Goal: Task Accomplishment & Management: Use online tool/utility

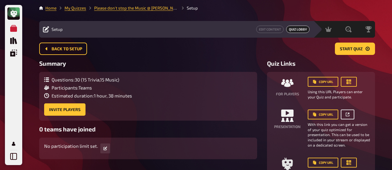
click at [346, 115] on icon at bounding box center [348, 115] width 4 height 4
click at [33, 34] on div "Meine Quizze Quiz Sammlung Einblendungen Mein Konto Home My Quizzes Please don'…" at bounding box center [196, 107] width 392 height 215
click at [351, 114] on link at bounding box center [348, 115] width 14 height 10
drag, startPoint x: 146, startPoint y: 51, endPoint x: 373, endPoint y: 131, distance: 241.6
click at [146, 51] on div "Back to setup Start Quiz" at bounding box center [207, 49] width 336 height 12
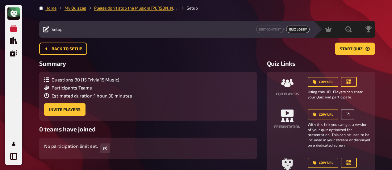
click at [349, 112] on link at bounding box center [348, 115] width 14 height 10
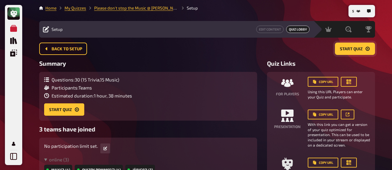
click at [358, 51] on span "Start Quiz" at bounding box center [351, 49] width 23 height 4
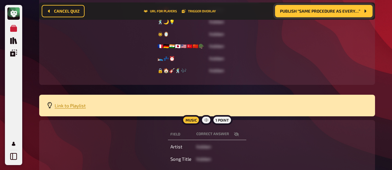
scroll to position [159, 0]
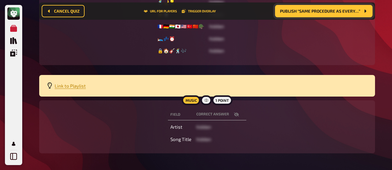
click at [234, 113] on icon "button" at bounding box center [236, 114] width 5 height 5
click at [227, 113] on icon "button" at bounding box center [224, 114] width 5 height 5
drag, startPoint x: 104, startPoint y: 116, endPoint x: 188, endPoint y: 124, distance: 84.8
click at [104, 116] on div "Field correct answer Artist hidden Song Title hidden" at bounding box center [207, 127] width 321 height 38
click at [237, 115] on icon "button" at bounding box center [236, 115] width 5 height 4
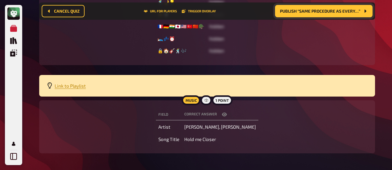
click at [232, 115] on button "button" at bounding box center [224, 115] width 15 height 6
drag, startPoint x: 113, startPoint y: 108, endPoint x: 119, endPoint y: 107, distance: 5.6
click at [113, 108] on div "Field correct answer Artist hidden Song Title hidden" at bounding box center [207, 127] width 321 height 38
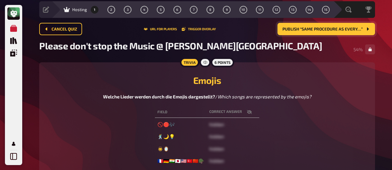
scroll to position [0, 0]
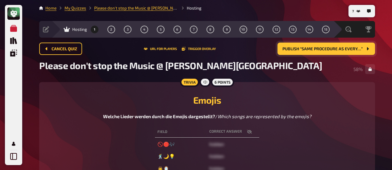
click at [77, 29] on span "Hosting" at bounding box center [79, 29] width 15 height 5
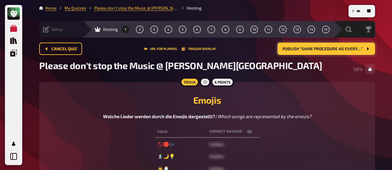
click at [47, 28] on icon at bounding box center [46, 29] width 6 height 6
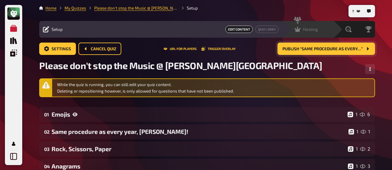
click at [315, 30] on span "Hosting" at bounding box center [310, 29] width 15 height 5
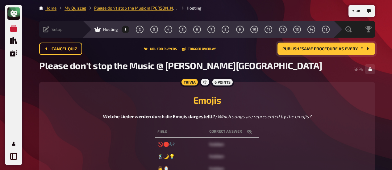
click at [50, 30] on div "Setup" at bounding box center [53, 29] width 20 height 6
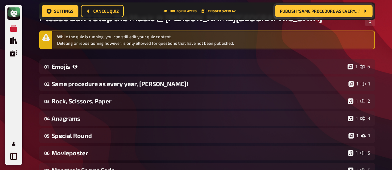
scroll to position [5, 0]
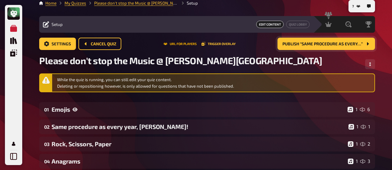
click at [183, 44] on button "URL for players" at bounding box center [180, 44] width 33 height 4
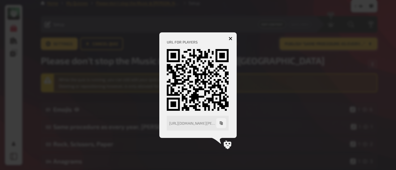
click at [263, 60] on div at bounding box center [198, 85] width 396 height 170
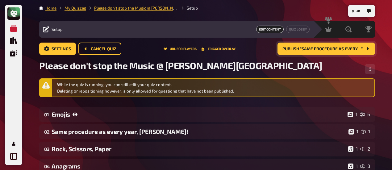
scroll to position [0, 0]
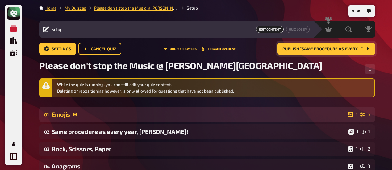
click at [64, 113] on div "Emojis" at bounding box center [199, 114] width 294 height 7
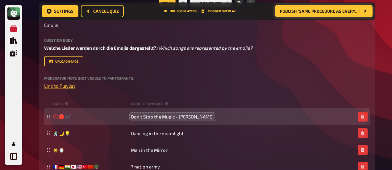
scroll to position [159, 0]
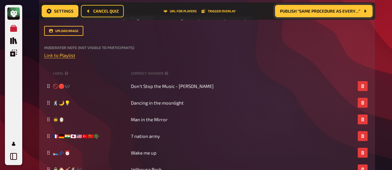
drag, startPoint x: 31, startPoint y: 38, endPoint x: 49, endPoint y: 18, distance: 27.3
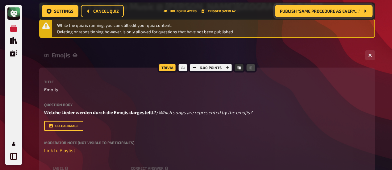
scroll to position [0, 0]
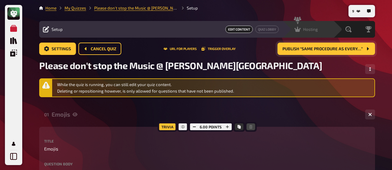
click at [323, 36] on div "Hosting undefined" at bounding box center [308, 29] width 51 height 17
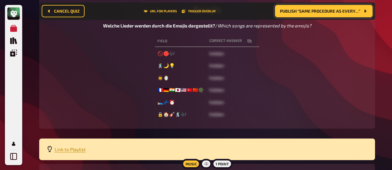
scroll to position [98, 0]
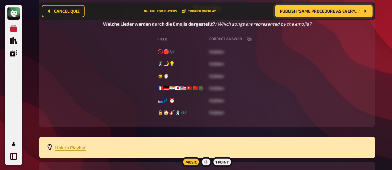
click at [29, 118] on div "My Quizzes Quiz Library Overlays My Account 8 Home My Quizzes Please don't stop…" at bounding box center [196, 78] width 392 height 353
click at [329, 15] on button "Publish “Same procedure as every…”" at bounding box center [324, 11] width 98 height 12
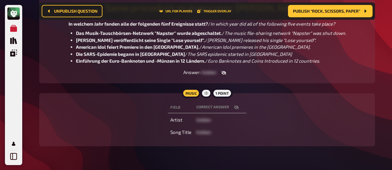
click at [236, 107] on icon "button" at bounding box center [236, 108] width 5 height 4
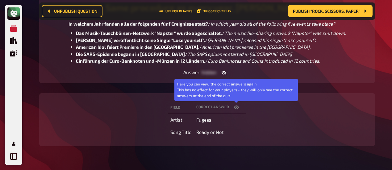
click at [236, 107] on icon "button" at bounding box center [236, 108] width 5 height 4
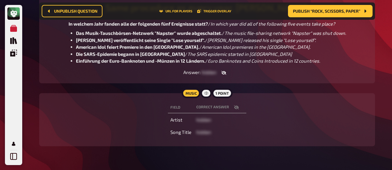
click at [239, 109] on icon "button" at bounding box center [236, 107] width 5 height 5
click at [237, 108] on icon "button" at bounding box center [236, 107] width 5 height 5
drag, startPoint x: 109, startPoint y: 100, endPoint x: 121, endPoint y: 100, distance: 11.7
click at [109, 100] on div "Music 1 point Field correct answer Artist hidden Song Title hidden" at bounding box center [207, 119] width 336 height 53
click at [330, 10] on span "Publish “Rock, Scissors, Paper”" at bounding box center [326, 11] width 67 height 4
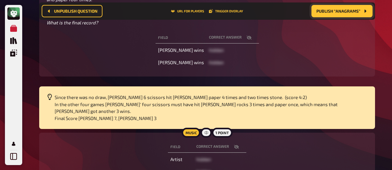
scroll to position [221, 0]
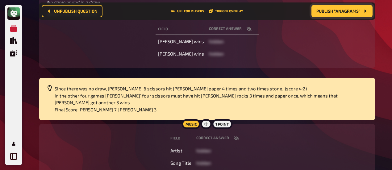
click at [237, 137] on icon "button" at bounding box center [236, 139] width 5 height 4
drag, startPoint x: 115, startPoint y: 129, endPoint x: 210, endPoint y: 108, distance: 98.0
click at [115, 132] on div "Field correct answer Artist Alicia Keys Song Title Underdog" at bounding box center [207, 151] width 321 height 38
click at [237, 136] on icon "button" at bounding box center [236, 138] width 5 height 5
drag, startPoint x: 100, startPoint y: 52, endPoint x: 104, endPoint y: 52, distance: 3.4
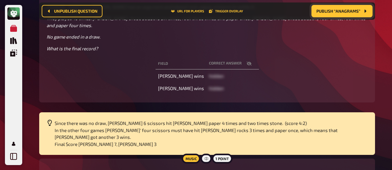
scroll to position [185, 0]
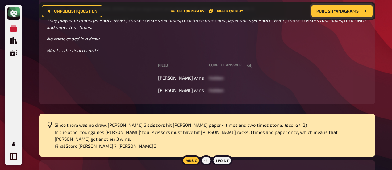
click at [247, 64] on icon "button" at bounding box center [249, 66] width 5 height 4
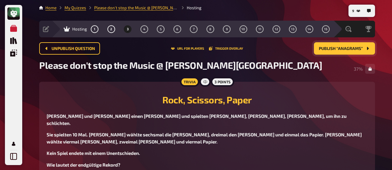
scroll to position [0, 0]
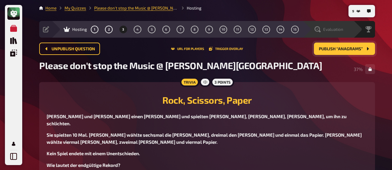
click at [344, 31] on div "Evaluation" at bounding box center [332, 29] width 43 height 6
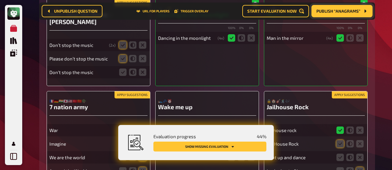
scroll to position [129, 0]
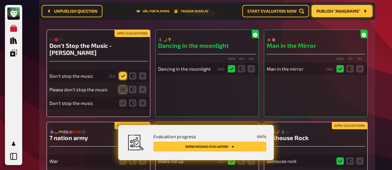
click at [121, 72] on icon at bounding box center [122, 75] width 7 height 7
click at [0, 0] on input "radio" at bounding box center [0, 0] width 0 height 0
click at [124, 86] on icon at bounding box center [122, 89] width 7 height 7
click at [0, 0] on input "radio" at bounding box center [0, 0] width 0 height 0
click at [125, 99] on icon at bounding box center [122, 102] width 7 height 7
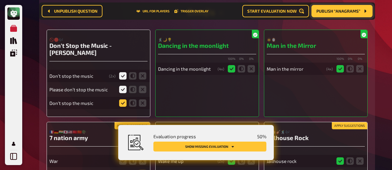
click at [0, 0] on input "radio" at bounding box center [0, 0] width 0 height 0
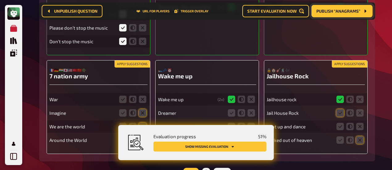
scroll to position [221, 0]
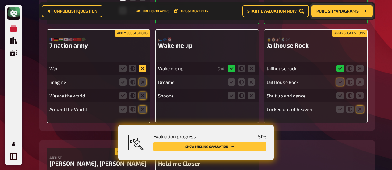
click at [142, 65] on icon at bounding box center [142, 68] width 7 height 7
click at [0, 0] on input "radio" at bounding box center [0, 0] width 0 height 0
click at [143, 78] on icon at bounding box center [142, 81] width 7 height 7
click at [0, 0] on input "radio" at bounding box center [0, 0] width 0 height 0
click at [141, 92] on icon at bounding box center [142, 95] width 7 height 7
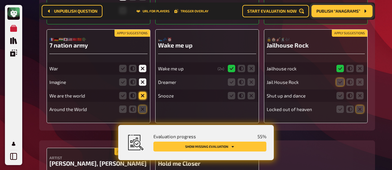
click at [0, 0] on input "radio" at bounding box center [0, 0] width 0 height 0
click at [144, 106] on icon at bounding box center [142, 109] width 7 height 7
click at [0, 0] on input "radio" at bounding box center [0, 0] width 0 height 0
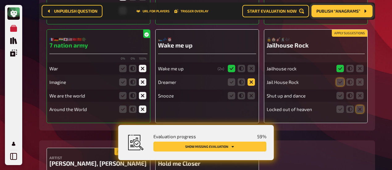
click at [251, 78] on icon at bounding box center [251, 81] width 7 height 7
click at [0, 0] on input "radio" at bounding box center [0, 0] width 0 height 0
click at [251, 92] on icon at bounding box center [251, 95] width 7 height 7
click at [0, 0] on input "radio" at bounding box center [0, 0] width 0 height 0
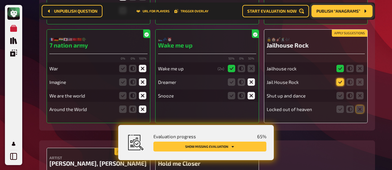
click at [341, 78] on icon at bounding box center [340, 81] width 7 height 7
click at [0, 0] on input "radio" at bounding box center [0, 0] width 0 height 0
click at [362, 92] on icon at bounding box center [360, 95] width 7 height 7
click at [0, 0] on input "radio" at bounding box center [0, 0] width 0 height 0
click at [360, 106] on icon at bounding box center [360, 109] width 7 height 7
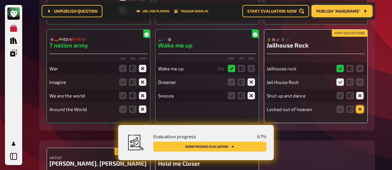
click at [0, 0] on input "radio" at bounding box center [0, 0] width 0 height 0
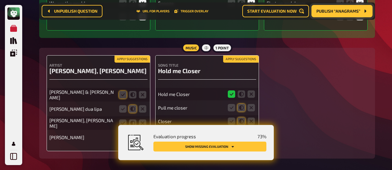
scroll to position [345, 0]
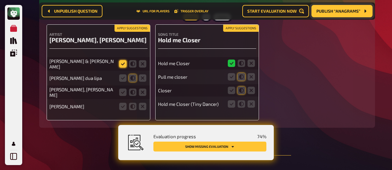
click at [122, 60] on icon at bounding box center [122, 63] width 7 height 7
click at [0, 0] on input "radio" at bounding box center [0, 0] width 0 height 0
drag, startPoint x: 93, startPoint y: 129, endPoint x: 114, endPoint y: 133, distance: 21.1
click at [93, 129] on main "Home My Quizzes Please don't stop the Music @ Pappala Pub Evaluation Setup Edit…" at bounding box center [207, 169] width 336 height 1018
click at [132, 74] on icon at bounding box center [132, 77] width 7 height 7
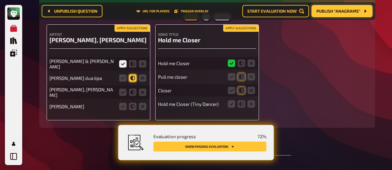
click at [0, 0] on input "radio" at bounding box center [0, 0] width 0 height 0
click at [134, 89] on icon at bounding box center [132, 92] width 7 height 7
click at [0, 0] on input "radio" at bounding box center [0, 0] width 0 height 0
drag, startPoint x: 144, startPoint y: 97, endPoint x: 185, endPoint y: 91, distance: 42.2
click at [143, 103] on icon at bounding box center [142, 106] width 7 height 7
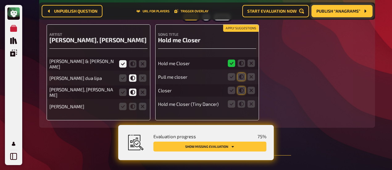
click at [0, 0] on input "radio" at bounding box center [0, 0] width 0 height 0
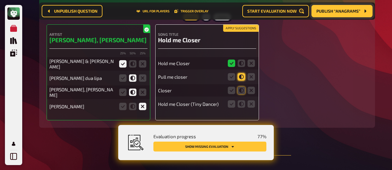
click at [241, 73] on icon at bounding box center [241, 76] width 7 height 7
click at [0, 0] on input "radio" at bounding box center [0, 0] width 0 height 0
click at [244, 87] on icon at bounding box center [241, 90] width 7 height 7
click at [0, 0] on input "radio" at bounding box center [0, 0] width 0 height 0
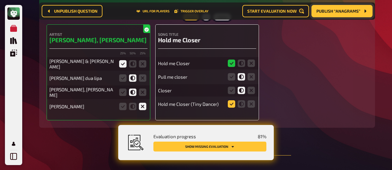
click at [232, 100] on icon at bounding box center [231, 103] width 7 height 7
click at [0, 0] on input "radio" at bounding box center [0, 0] width 0 height 0
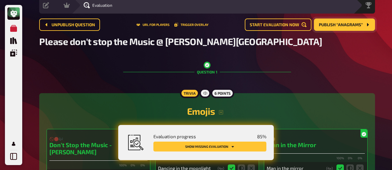
scroll to position [0, 0]
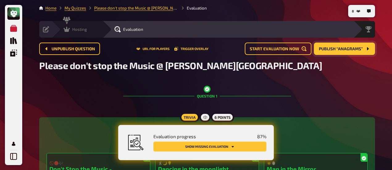
click at [67, 29] on icon at bounding box center [67, 29] width 6 height 5
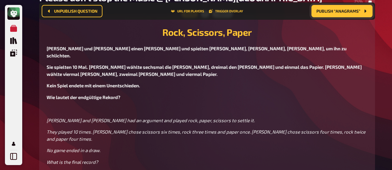
scroll to position [5, 0]
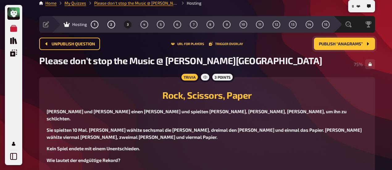
click at [338, 46] on span "Publish “Anagrams”" at bounding box center [341, 44] width 44 height 4
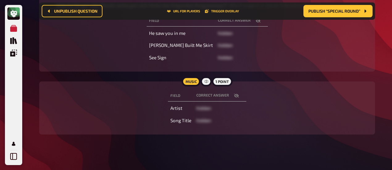
scroll to position [120, 0]
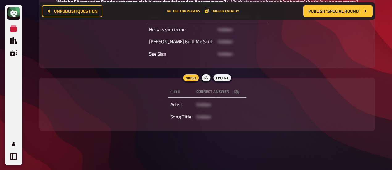
click at [234, 94] on button "button" at bounding box center [236, 92] width 15 height 6
drag, startPoint x: 109, startPoint y: 70, endPoint x: 146, endPoint y: 75, distance: 37.7
click at [109, 70] on main "Home My Quizzes Please don't stop the Music @ Pappala Pub Hosting Setup Edit Co…" at bounding box center [207, 13] width 336 height 256
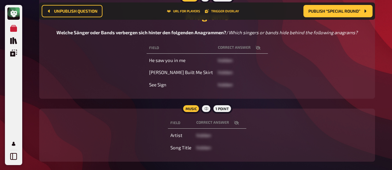
click at [256, 49] on icon "button" at bounding box center [258, 48] width 5 height 4
click at [256, 47] on icon "button" at bounding box center [258, 48] width 5 height 4
click at [236, 123] on icon "button" at bounding box center [236, 123] width 5 height 4
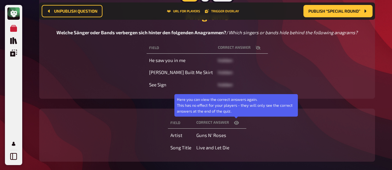
click at [236, 123] on icon "button" at bounding box center [236, 123] width 5 height 5
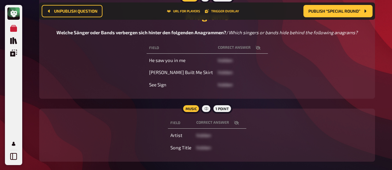
click at [235, 122] on icon "button" at bounding box center [236, 123] width 5 height 4
click at [121, 72] on div "Field correct answer He saw you in me hidden Jean Built Me Skirt hidden See Sig…" at bounding box center [207, 66] width 321 height 51
click at [332, 13] on span "Publish “Special Round”" at bounding box center [335, 11] width 52 height 4
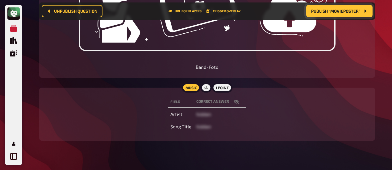
scroll to position [243, 0]
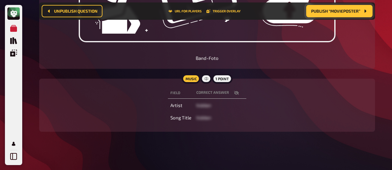
click at [235, 92] on icon "button" at bounding box center [236, 93] width 5 height 4
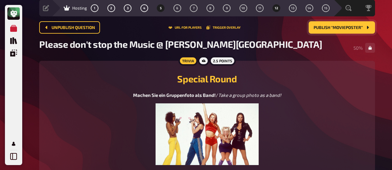
scroll to position [0, 0]
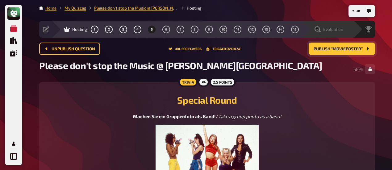
click at [347, 29] on div "Evaluation" at bounding box center [332, 29] width 43 height 6
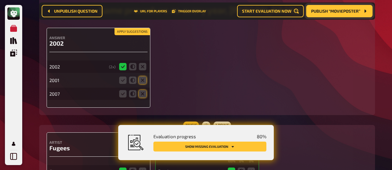
scroll to position [530, 0]
click at [146, 76] on icon at bounding box center [142, 79] width 7 height 7
click at [0, 0] on input "radio" at bounding box center [0, 0] width 0 height 0
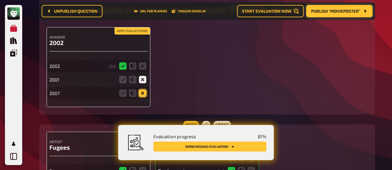
click at [144, 90] on icon at bounding box center [142, 93] width 7 height 7
click at [0, 0] on input "radio" at bounding box center [0, 0] width 0 height 0
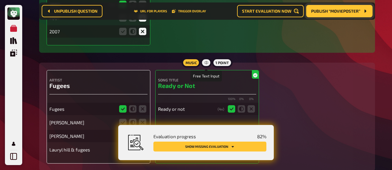
scroll to position [623, 0]
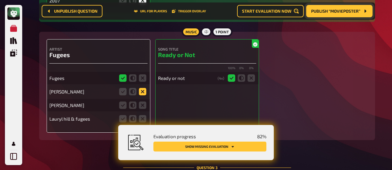
click at [142, 88] on icon at bounding box center [142, 91] width 7 height 7
click at [0, 0] on input "radio" at bounding box center [0, 0] width 0 height 0
click at [142, 102] on icon at bounding box center [142, 105] width 7 height 7
click at [0, 0] on input "radio" at bounding box center [0, 0] width 0 height 0
click at [122, 115] on icon at bounding box center [122, 118] width 7 height 7
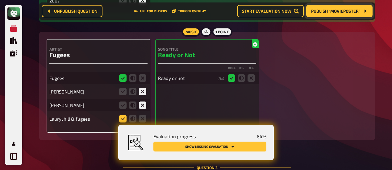
click at [0, 0] on input "radio" at bounding box center [0, 0] width 0 height 0
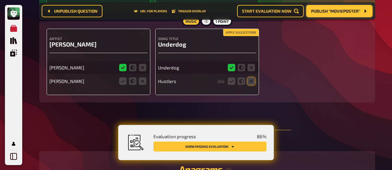
scroll to position [901, 0]
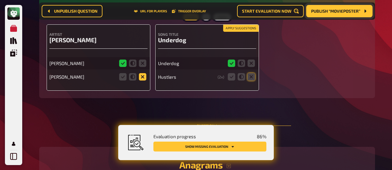
click at [141, 73] on icon at bounding box center [142, 76] width 7 height 7
click at [0, 0] on input "radio" at bounding box center [0, 0] width 0 height 0
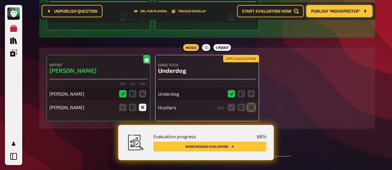
scroll to position [870, 0]
click at [251, 104] on icon at bounding box center [251, 107] width 7 height 7
click at [0, 0] on input "radio" at bounding box center [0, 0] width 0 height 0
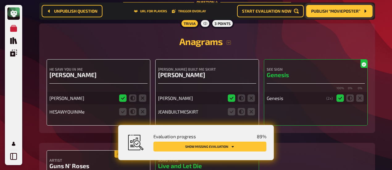
scroll to position [1056, 0]
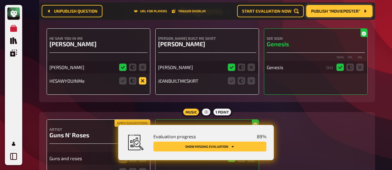
click at [144, 77] on icon at bounding box center [142, 80] width 7 height 7
click at [0, 0] on input "radio" at bounding box center [0, 0] width 0 height 0
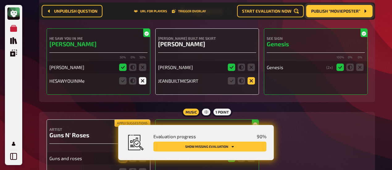
click at [251, 77] on icon at bounding box center [251, 80] width 7 height 7
click at [0, 0] on input "radio" at bounding box center [0, 0] width 0 height 0
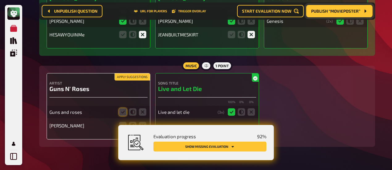
scroll to position [1117, 0]
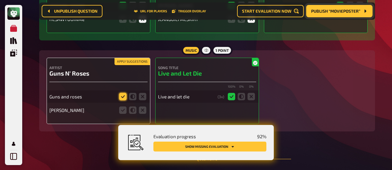
click at [121, 93] on icon at bounding box center [122, 96] width 7 height 7
click at [0, 0] on input "radio" at bounding box center [0, 0] width 0 height 0
click at [142, 107] on icon at bounding box center [142, 110] width 7 height 7
click at [0, 0] on input "radio" at bounding box center [0, 0] width 0 height 0
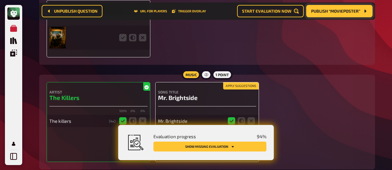
scroll to position [1364, 0]
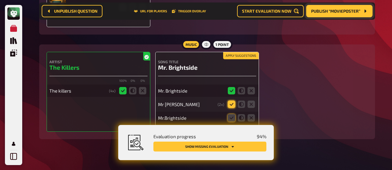
click at [232, 101] on icon at bounding box center [231, 104] width 7 height 7
click at [0, 0] on input "radio" at bounding box center [0, 0] width 0 height 0
click at [232, 114] on icon at bounding box center [231, 117] width 7 height 7
click at [0, 0] on input "radio" at bounding box center [0, 0] width 0 height 0
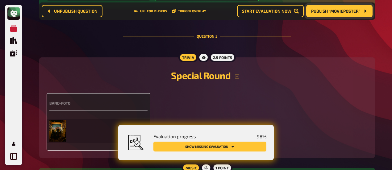
scroll to position [1302, 0]
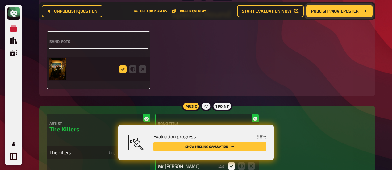
click at [124, 66] on icon at bounding box center [122, 69] width 7 height 7
click at [0, 0] on input "radio" at bounding box center [0, 0] width 0 height 0
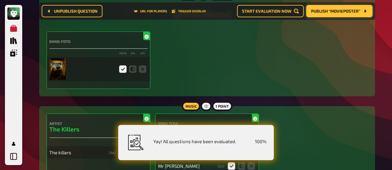
scroll to position [1364, 0]
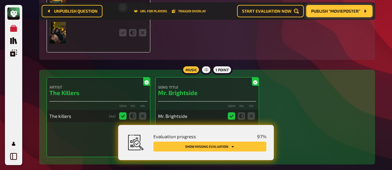
click at [229, 148] on button "Show missing evaluation" at bounding box center [210, 147] width 113 height 10
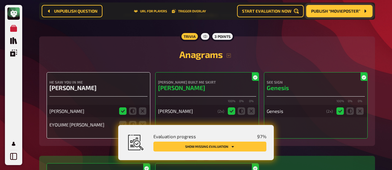
scroll to position [1043, 0]
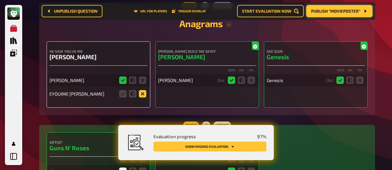
click at [141, 90] on icon at bounding box center [142, 93] width 7 height 7
click at [0, 0] on input "radio" at bounding box center [0, 0] width 0 height 0
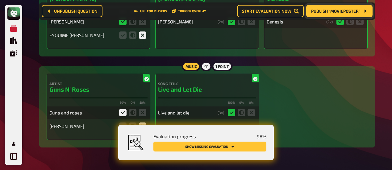
scroll to position [1104, 0]
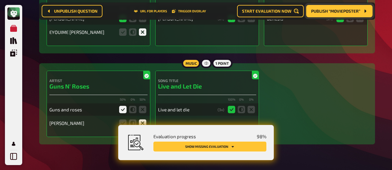
click at [223, 148] on button "Show missing evaluation" at bounding box center [210, 147] width 113 height 10
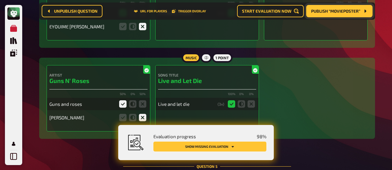
scroll to position [1251, 0]
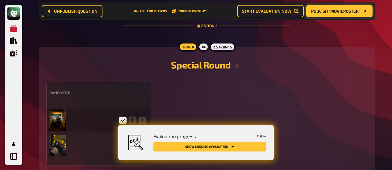
click at [122, 83] on div "Band-Foto" at bounding box center [99, 124] width 104 height 83
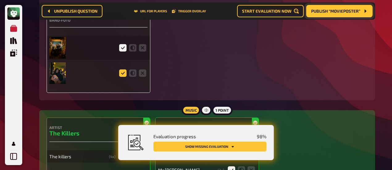
click at [125, 70] on icon at bounding box center [122, 73] width 7 height 7
click at [0, 0] on input "radio" at bounding box center [0, 0] width 0 height 0
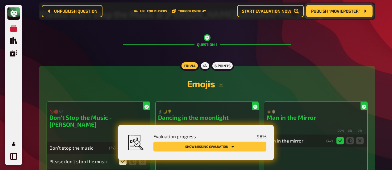
scroll to position [0, 0]
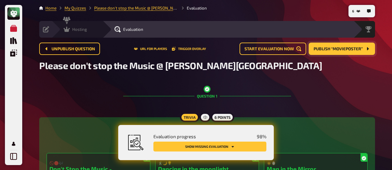
click at [66, 29] on icon at bounding box center [67, 29] width 6 height 5
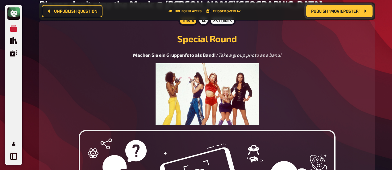
scroll to position [67, 0]
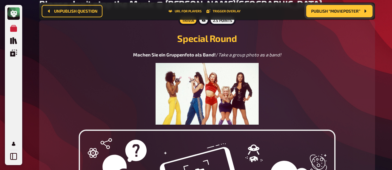
drag, startPoint x: 77, startPoint y: 66, endPoint x: 86, endPoint y: 61, distance: 10.2
click at [77, 66] on div "Machen Sie ein Gruppenfoto als Band! / Take a group photo as a band!" at bounding box center [207, 88] width 321 height 74
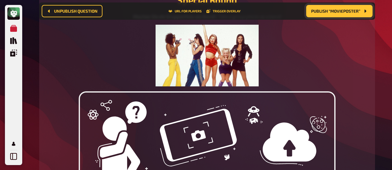
scroll to position [90, 0]
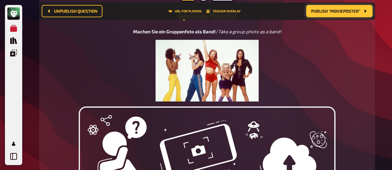
click at [342, 12] on span "Publish “Movieposter”" at bounding box center [335, 11] width 49 height 4
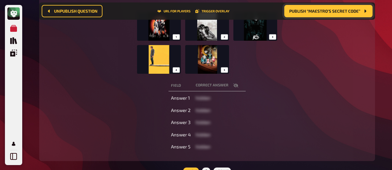
scroll to position [121, 0]
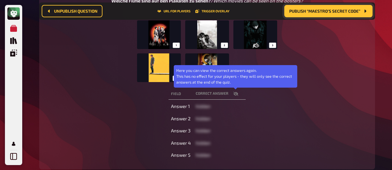
click at [236, 92] on icon "button" at bounding box center [236, 94] width 5 height 4
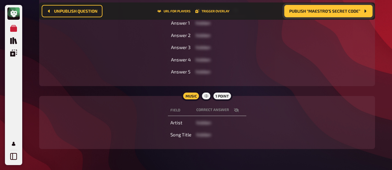
scroll to position [214, 0]
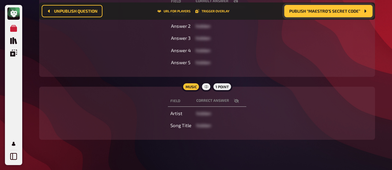
click at [237, 99] on icon "button" at bounding box center [236, 101] width 5 height 5
click at [95, 62] on div "Field correct answer Answer 1 hidden Answer 2 hidden Answer 3 hidden Answer 4 h…" at bounding box center [207, 31] width 321 height 75
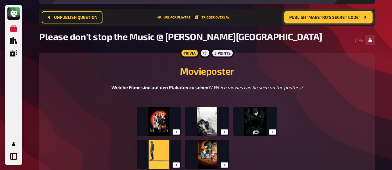
scroll to position [0, 0]
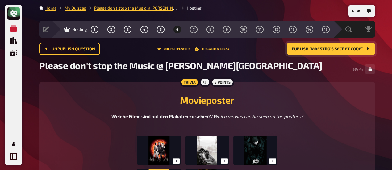
drag, startPoint x: 109, startPoint y: 89, endPoint x: 153, endPoint y: 104, distance: 46.9
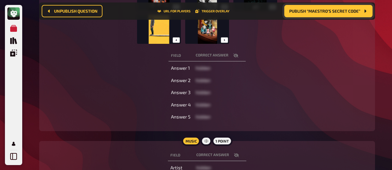
scroll to position [159, 0]
click at [320, 14] on button "Publish “Maestro’s Secret Code”" at bounding box center [329, 11] width 88 height 12
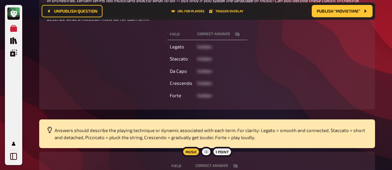
scroll to position [221, 0]
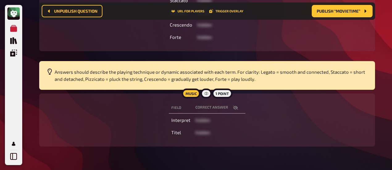
click at [235, 107] on icon "button" at bounding box center [235, 107] width 5 height 5
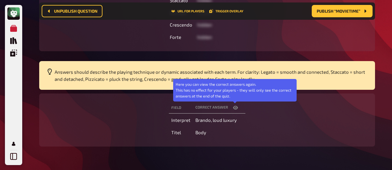
click at [236, 107] on icon "button" at bounding box center [235, 107] width 5 height 5
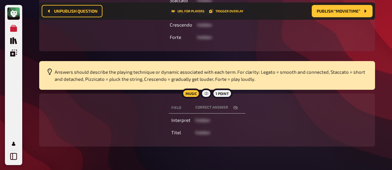
click at [132, 123] on div "Field correct answer Interpret hidden Titel hidden" at bounding box center [207, 120] width 321 height 38
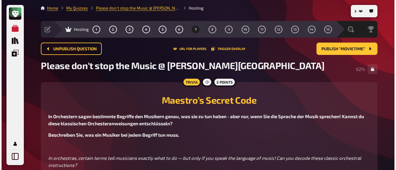
scroll to position [0, 0]
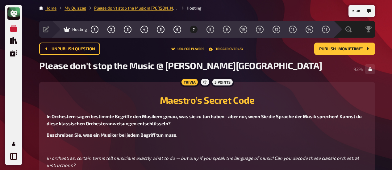
click at [229, 51] on div "Unpublish question URL for players Trigger Overlay Publish “Movietime”" at bounding box center [207, 49] width 336 height 12
click at [228, 48] on button "Trigger Overlay" at bounding box center [226, 49] width 34 height 4
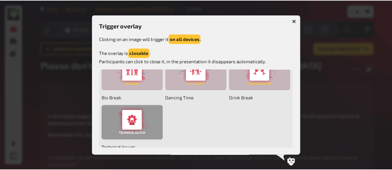
scroll to position [247, 0]
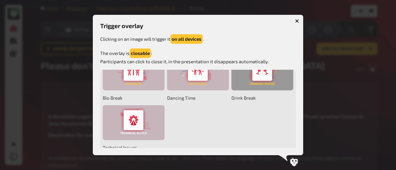
click at [231, 91] on div at bounding box center [262, 73] width 62 height 35
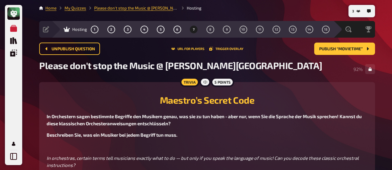
click at [112, 104] on h2 "Maestro’s Secret Code" at bounding box center [207, 100] width 321 height 11
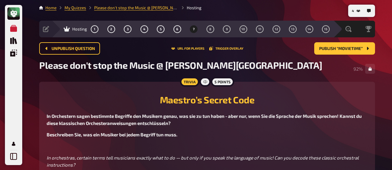
scroll to position [0, 0]
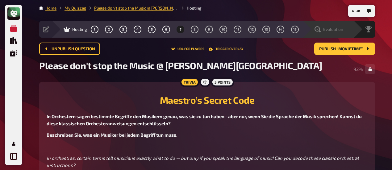
click at [333, 32] on div "Evaluation" at bounding box center [329, 29] width 29 height 6
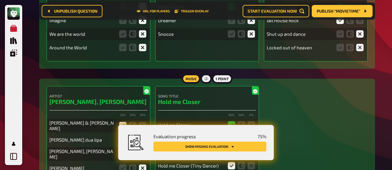
scroll to position [345, 0]
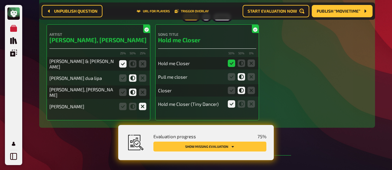
click at [238, 147] on button "Show missing evaluation" at bounding box center [210, 147] width 113 height 10
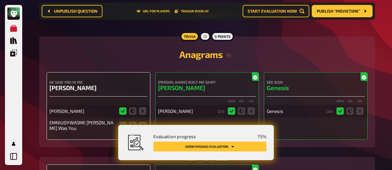
scroll to position [1043, 0]
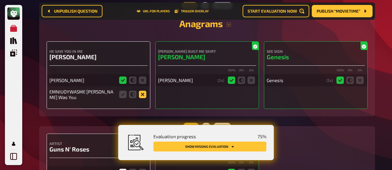
click at [144, 91] on icon at bounding box center [142, 94] width 7 height 7
click at [0, 0] on input "radio" at bounding box center [0, 0] width 0 height 0
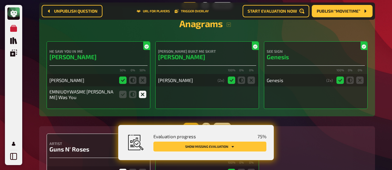
click at [248, 148] on button "Show missing evaluation" at bounding box center [210, 147] width 113 height 10
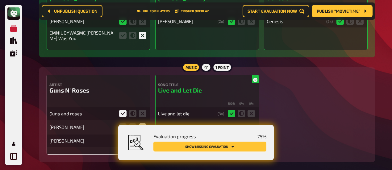
scroll to position [1132, 0]
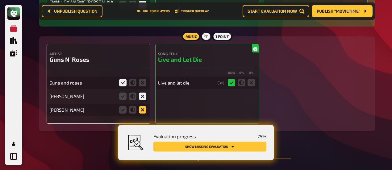
click at [142, 106] on icon at bounding box center [142, 109] width 7 height 7
click at [0, 0] on input "radio" at bounding box center [0, 0] width 0 height 0
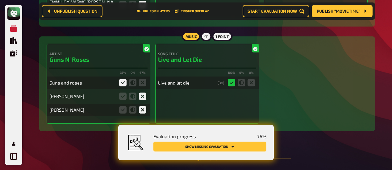
click at [217, 145] on button "Show missing evaluation" at bounding box center [210, 147] width 113 height 10
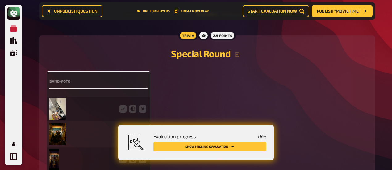
scroll to position [1338, 0]
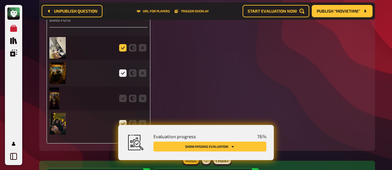
click at [123, 44] on icon at bounding box center [122, 47] width 7 height 7
click at [0, 0] on input "radio" at bounding box center [0, 0] width 0 height 0
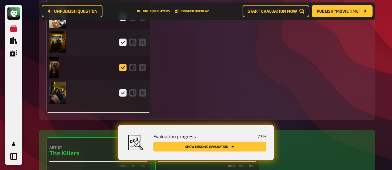
click at [124, 64] on icon at bounding box center [122, 67] width 7 height 7
click at [0, 0] on input "radio" at bounding box center [0, 0] width 0 height 0
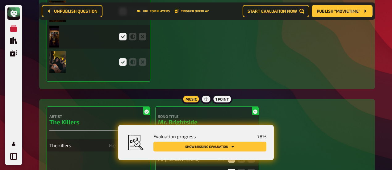
scroll to position [1462, 0]
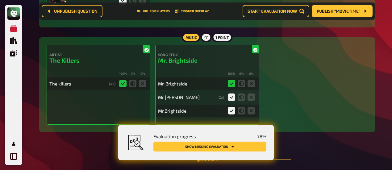
click at [221, 145] on button "Show missing evaluation" at bounding box center [210, 147] width 113 height 10
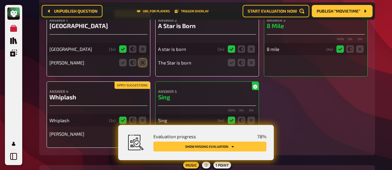
scroll to position [1638, 0]
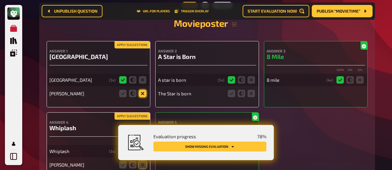
click at [143, 90] on icon at bounding box center [142, 93] width 7 height 7
click at [0, 0] on input "radio" at bounding box center [0, 0] width 0 height 0
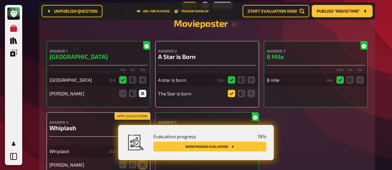
click at [234, 90] on icon at bounding box center [231, 93] width 7 height 7
click at [0, 0] on input "radio" at bounding box center [0, 0] width 0 height 0
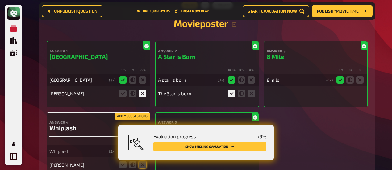
scroll to position [1699, 0]
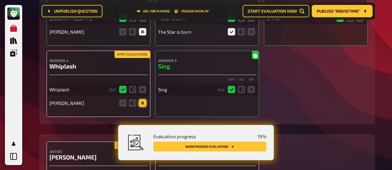
click at [141, 99] on icon at bounding box center [142, 102] width 7 height 7
click at [0, 0] on input "radio" at bounding box center [0, 0] width 0 height 0
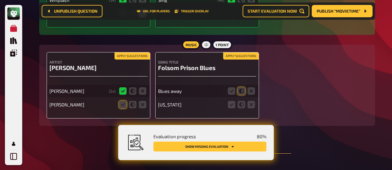
scroll to position [1792, 0]
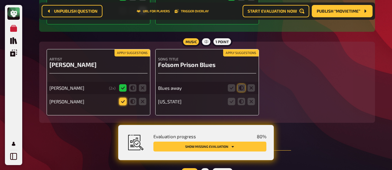
click at [122, 98] on icon at bounding box center [122, 101] width 7 height 7
click at [0, 0] on input "radio" at bounding box center [0, 0] width 0 height 0
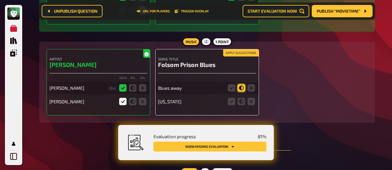
click at [242, 84] on icon at bounding box center [241, 87] width 7 height 7
click at [0, 0] on input "radio" at bounding box center [0, 0] width 0 height 0
click at [250, 98] on icon at bounding box center [251, 101] width 7 height 7
click at [0, 0] on input "radio" at bounding box center [0, 0] width 0 height 0
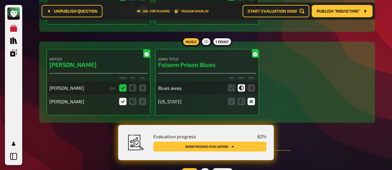
click at [258, 148] on button "Show missing evaluation" at bounding box center [210, 147] width 113 height 10
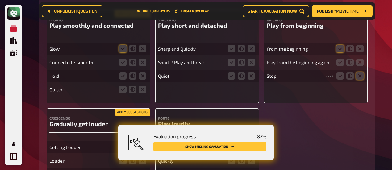
scroll to position [1959, 0]
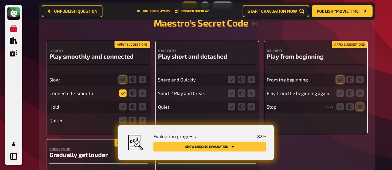
click at [125, 90] on icon at bounding box center [122, 93] width 7 height 7
click at [0, 0] on input "radio" at bounding box center [0, 0] width 0 height 0
click at [143, 76] on icon at bounding box center [142, 79] width 7 height 7
click at [0, 0] on input "radio" at bounding box center [0, 0] width 0 height 0
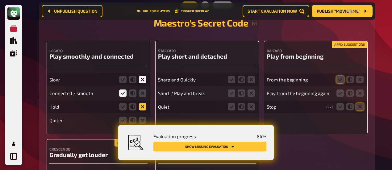
click at [143, 103] on icon at bounding box center [142, 106] width 7 height 7
click at [0, 0] on input "radio" at bounding box center [0, 0] width 0 height 0
click at [144, 117] on icon at bounding box center [142, 120] width 7 height 7
click at [0, 0] on input "radio" at bounding box center [0, 0] width 0 height 0
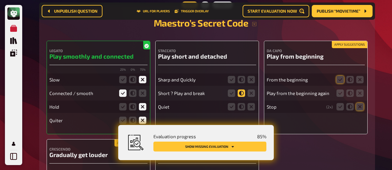
click at [243, 90] on icon at bounding box center [241, 93] width 7 height 7
click at [0, 0] on input "radio" at bounding box center [0, 0] width 0 height 0
click at [239, 76] on icon at bounding box center [241, 79] width 7 height 7
click at [0, 0] on input "radio" at bounding box center [0, 0] width 0 height 0
click at [253, 103] on icon at bounding box center [251, 106] width 7 height 7
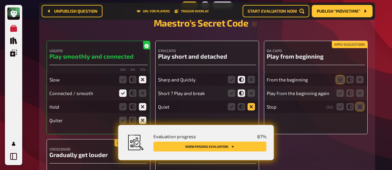
click at [0, 0] on input "radio" at bounding box center [0, 0] width 0 height 0
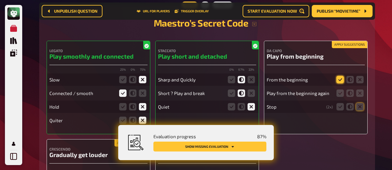
click at [342, 76] on icon at bounding box center [340, 79] width 7 height 7
click at [0, 0] on input "radio" at bounding box center [0, 0] width 0 height 0
click at [343, 90] on icon at bounding box center [340, 93] width 7 height 7
click at [0, 0] on input "radio" at bounding box center [0, 0] width 0 height 0
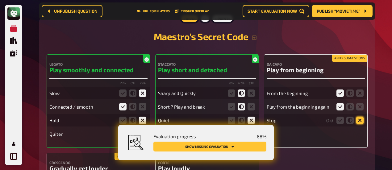
scroll to position [1973, 0]
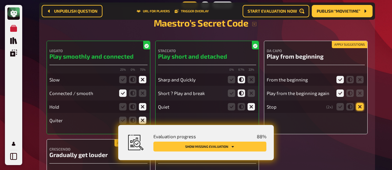
click at [362, 103] on icon at bounding box center [360, 106] width 7 height 7
click at [0, 0] on input "radio" at bounding box center [0, 0] width 0 height 0
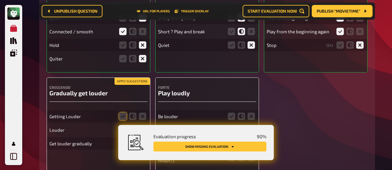
scroll to position [2065, 0]
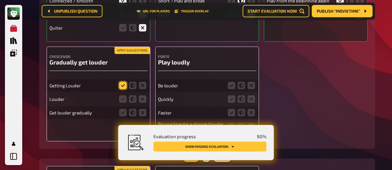
click at [126, 82] on icon at bounding box center [122, 85] width 7 height 7
click at [0, 0] on input "radio" at bounding box center [0, 0] width 0 height 0
click at [131, 95] on icon at bounding box center [132, 98] width 7 height 7
click at [0, 0] on input "radio" at bounding box center [0, 0] width 0 height 0
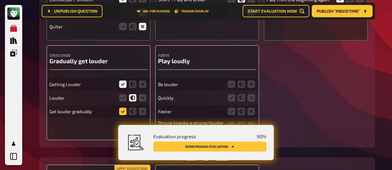
scroll to position [2064, 0]
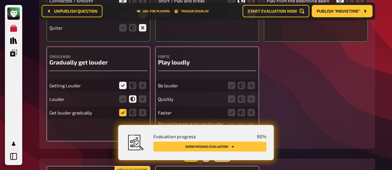
click at [124, 109] on icon at bounding box center [122, 112] width 7 height 7
click at [0, 0] on input "radio" at bounding box center [0, 0] width 0 height 0
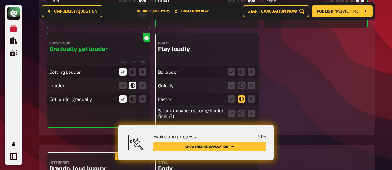
scroll to position [2081, 0]
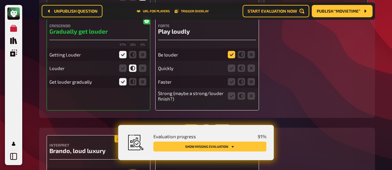
click at [231, 51] on icon at bounding box center [231, 54] width 7 height 7
click at [0, 0] on input "radio" at bounding box center [0, 0] width 0 height 0
click at [250, 65] on icon at bounding box center [251, 68] width 7 height 7
click at [0, 0] on input "radio" at bounding box center [0, 0] width 0 height 0
click at [253, 78] on icon at bounding box center [251, 81] width 7 height 7
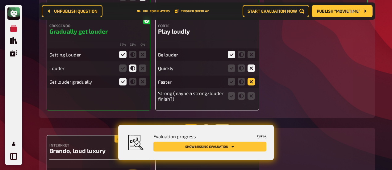
click at [0, 0] on input "radio" at bounding box center [0, 0] width 0 height 0
click at [242, 92] on icon at bounding box center [241, 95] width 7 height 7
click at [0, 0] on input "radio" at bounding box center [0, 0] width 0 height 0
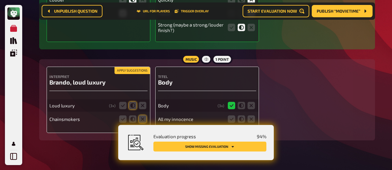
scroll to position [2152, 0]
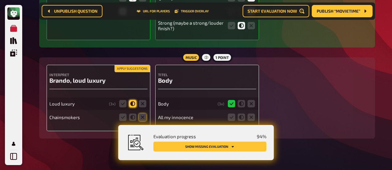
click at [132, 100] on icon at bounding box center [132, 103] width 7 height 7
click at [0, 0] on input "radio" at bounding box center [0, 0] width 0 height 0
click at [145, 114] on icon at bounding box center [142, 117] width 7 height 7
click at [0, 0] on input "radio" at bounding box center [0, 0] width 0 height 0
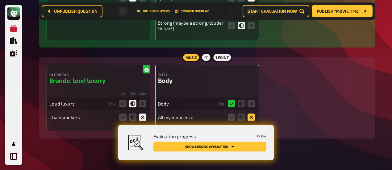
click at [252, 114] on icon at bounding box center [251, 117] width 7 height 7
click at [0, 0] on input "radio" at bounding box center [0, 0] width 0 height 0
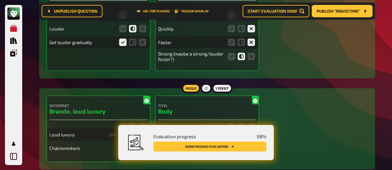
click at [241, 146] on button "Show missing evaluation" at bounding box center [210, 147] width 113 height 10
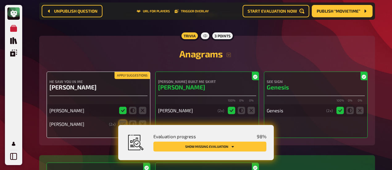
scroll to position [1043, 0]
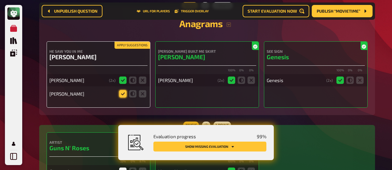
click at [123, 90] on icon at bounding box center [122, 93] width 7 height 7
click at [0, 0] on input "radio" at bounding box center [0, 0] width 0 height 0
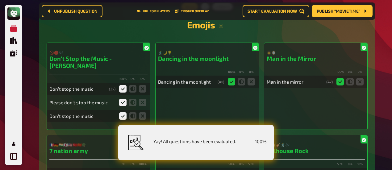
scroll to position [0, 0]
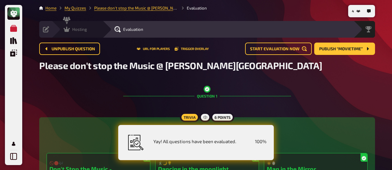
click at [66, 29] on icon at bounding box center [67, 29] width 6 height 6
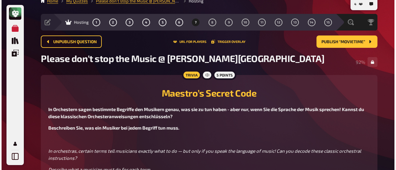
scroll to position [5, 0]
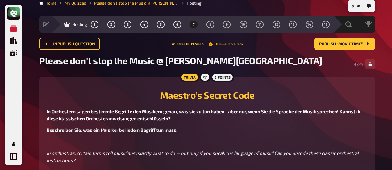
click at [221, 42] on button "Trigger Overlay" at bounding box center [226, 44] width 34 height 4
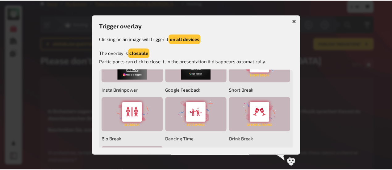
scroll to position [93, 0]
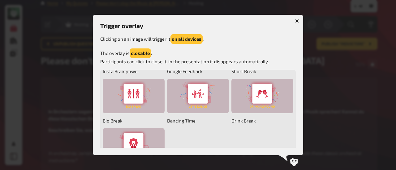
click at [376, 98] on div at bounding box center [198, 85] width 396 height 170
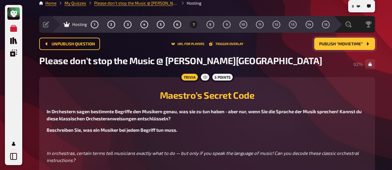
click at [352, 44] on span "Publish “Movietime”" at bounding box center [341, 44] width 44 height 4
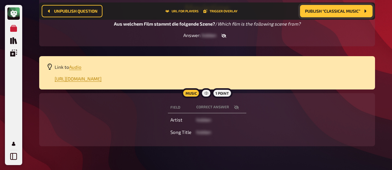
scroll to position [103, 0]
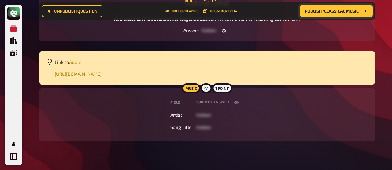
click at [237, 103] on icon "button" at bounding box center [236, 103] width 5 height 4
drag, startPoint x: 123, startPoint y: 158, endPoint x: 178, endPoint y: 108, distance: 73.9
click at [123, 158] on div "8 Home My Quizzes Please don't stop the Music @ Pappala Pub Hosting Setup Edit …" at bounding box center [207, 39] width 346 height 284
click at [354, 16] on button "Publish “Classical Music”" at bounding box center [336, 11] width 73 height 12
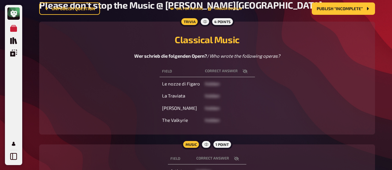
scroll to position [98, 0]
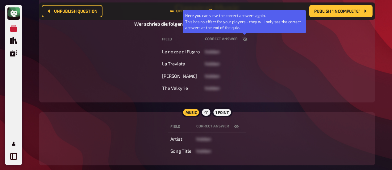
click at [245, 38] on icon "button" at bounding box center [245, 39] width 5 height 4
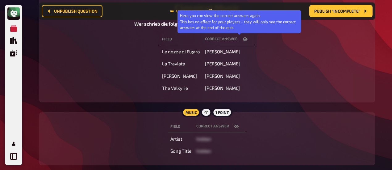
click at [243, 40] on icon "button" at bounding box center [245, 39] width 5 height 4
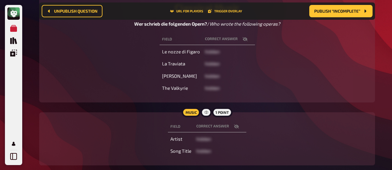
click at [239, 124] on button "button" at bounding box center [236, 127] width 15 height 6
click at [112, 83] on div "Field correct answer Le nozze di Figaro hidden La Traviata hidden Carmen hidden…" at bounding box center [207, 63] width 321 height 63
drag, startPoint x: 101, startPoint y: 75, endPoint x: 172, endPoint y: 81, distance: 71.4
click at [101, 75] on div "Field correct answer Le nozze di Figaro hidden La Traviata hidden Carmen hidden…" at bounding box center [207, 63] width 321 height 63
click at [235, 126] on icon "button" at bounding box center [236, 127] width 5 height 4
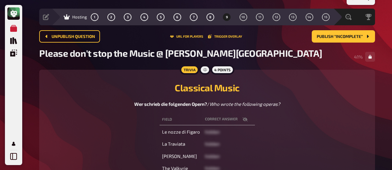
scroll to position [0, 0]
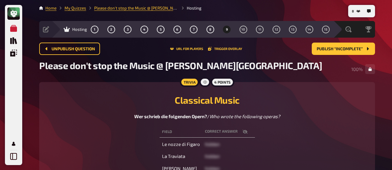
drag, startPoint x: 73, startPoint y: 97, endPoint x: 167, endPoint y: 110, distance: 94.8
click at [73, 97] on h2 "Classical Music" at bounding box center [207, 100] width 321 height 11
click at [332, 49] on span "Publish “Incomplete”" at bounding box center [340, 49] width 46 height 4
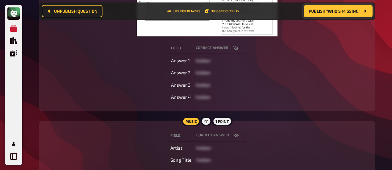
scroll to position [190, 0]
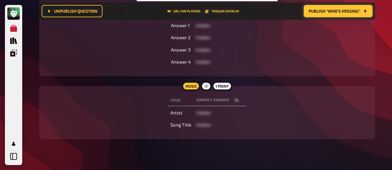
click at [233, 100] on button "button" at bounding box center [236, 100] width 15 height 6
click at [234, 100] on icon "button" at bounding box center [236, 101] width 5 height 4
drag, startPoint x: 99, startPoint y: 148, endPoint x: 117, endPoint y: 59, distance: 91.3
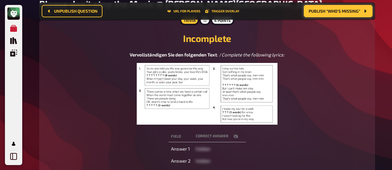
scroll to position [0, 0]
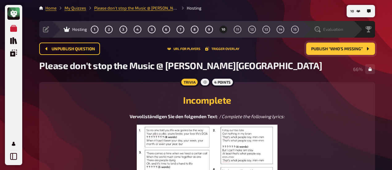
click at [321, 31] on icon at bounding box center [318, 29] width 6 height 6
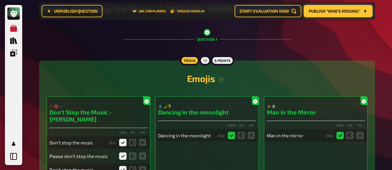
scroll to position [236, 0]
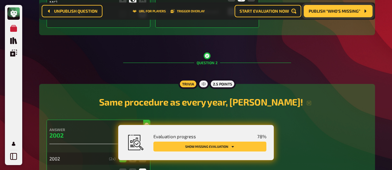
click at [242, 145] on button "Show missing evaluation" at bounding box center [210, 147] width 113 height 10
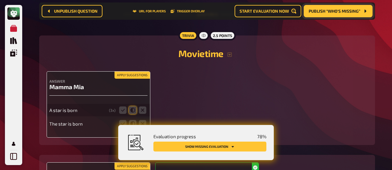
scroll to position [2335, 0]
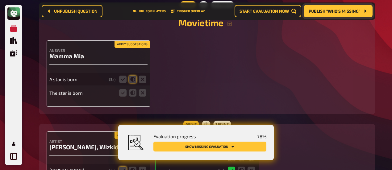
drag, startPoint x: 122, startPoint y: 72, endPoint x: 124, endPoint y: 75, distance: 4.1
click at [122, 76] on icon at bounding box center [122, 79] width 7 height 7
click at [0, 0] on input "radio" at bounding box center [0, 0] width 0 height 0
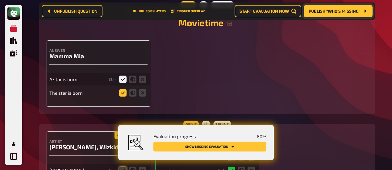
click at [123, 89] on icon at bounding box center [122, 92] width 7 height 7
click at [0, 0] on input "radio" at bounding box center [0, 0] width 0 height 0
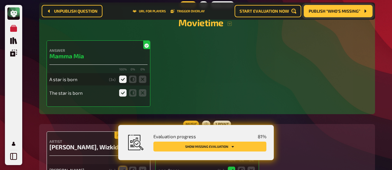
scroll to position [2397, 0]
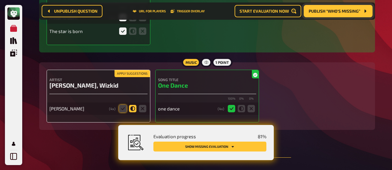
click at [132, 105] on icon at bounding box center [132, 108] width 7 height 7
click at [0, 0] on input "radio" at bounding box center [0, 0] width 0 height 0
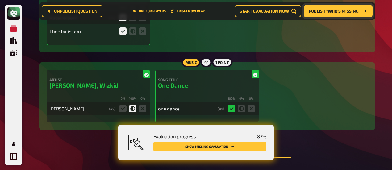
scroll to position [2489, 0]
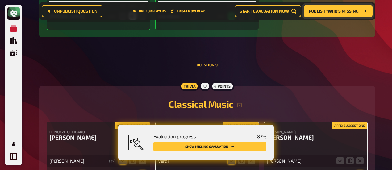
click at [244, 149] on button "Show missing evaluation" at bounding box center [210, 147] width 113 height 10
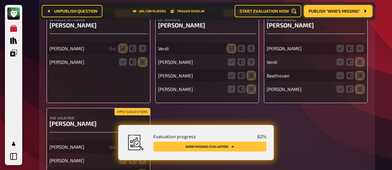
scroll to position [2571, 0]
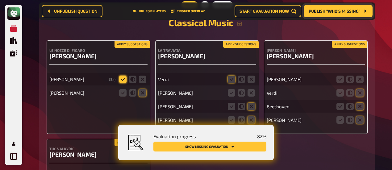
click at [123, 76] on icon at bounding box center [122, 79] width 7 height 7
click at [0, 0] on input "radio" at bounding box center [0, 0] width 0 height 0
click at [142, 89] on icon at bounding box center [142, 92] width 7 height 7
click at [0, 0] on input "radio" at bounding box center [0, 0] width 0 height 0
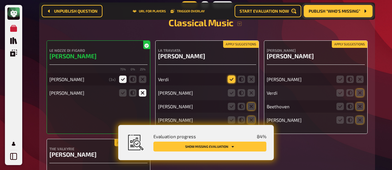
click at [231, 76] on icon at bounding box center [231, 79] width 7 height 7
click at [0, 0] on input "radio" at bounding box center [0, 0] width 0 height 0
click at [251, 89] on icon at bounding box center [251, 92] width 7 height 7
click at [0, 0] on input "radio" at bounding box center [0, 0] width 0 height 0
click at [255, 103] on icon at bounding box center [251, 106] width 7 height 7
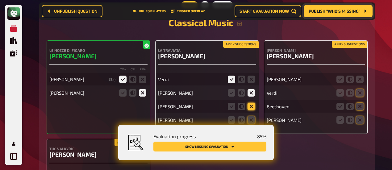
click at [0, 0] on input "radio" at bounding box center [0, 0] width 0 height 0
click at [251, 116] on icon at bounding box center [251, 119] width 7 height 7
click at [0, 0] on input "radio" at bounding box center [0, 0] width 0 height 0
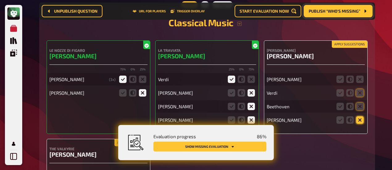
click at [361, 116] on icon at bounding box center [360, 119] width 7 height 7
click at [0, 0] on input "radio" at bounding box center [0, 0] width 0 height 0
click at [359, 103] on icon at bounding box center [360, 106] width 7 height 7
click at [0, 0] on input "radio" at bounding box center [0, 0] width 0 height 0
click at [358, 89] on icon at bounding box center [360, 92] width 7 height 7
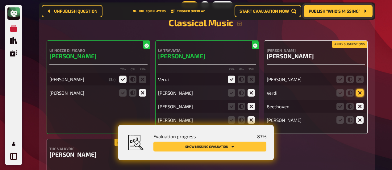
click at [0, 0] on input "radio" at bounding box center [0, 0] width 0 height 0
click at [360, 76] on icon at bounding box center [360, 79] width 7 height 7
click at [0, 0] on input "radio" at bounding box center [0, 0] width 0 height 0
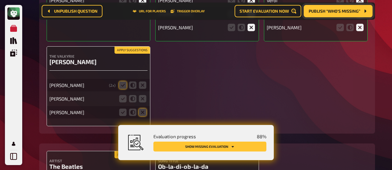
scroll to position [2694, 0]
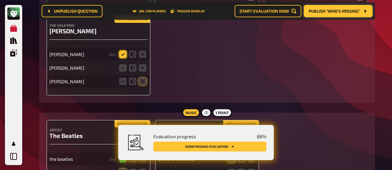
click at [124, 51] on icon at bounding box center [122, 54] width 7 height 7
click at [0, 0] on input "radio" at bounding box center [0, 0] width 0 height 0
click at [142, 64] on icon at bounding box center [142, 67] width 7 height 7
click at [0, 0] on input "radio" at bounding box center [0, 0] width 0 height 0
click at [143, 78] on icon at bounding box center [142, 81] width 7 height 7
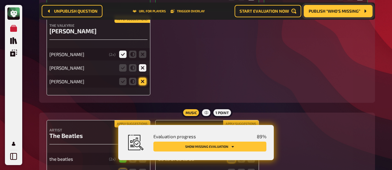
click at [0, 0] on input "radio" at bounding box center [0, 0] width 0 height 0
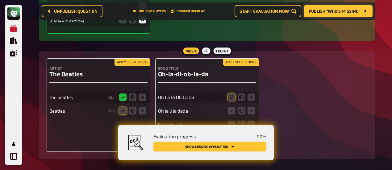
scroll to position [2787, 0]
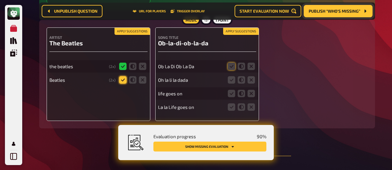
click at [123, 76] on icon at bounding box center [122, 79] width 7 height 7
click at [0, 0] on input "radio" at bounding box center [0, 0] width 0 height 0
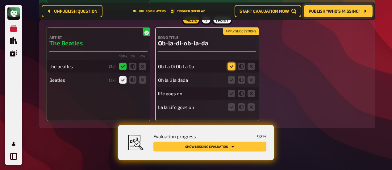
click at [232, 63] on icon at bounding box center [231, 66] width 7 height 7
click at [0, 0] on input "radio" at bounding box center [0, 0] width 0 height 0
click at [242, 76] on icon at bounding box center [241, 79] width 7 height 7
click at [0, 0] on input "radio" at bounding box center [0, 0] width 0 height 0
click at [241, 90] on icon at bounding box center [241, 93] width 7 height 7
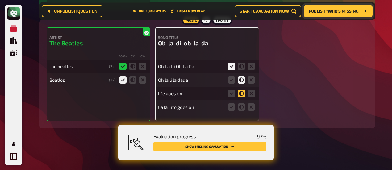
click at [0, 0] on input "radio" at bounding box center [0, 0] width 0 height 0
click at [250, 90] on icon at bounding box center [251, 93] width 7 height 7
click at [0, 0] on input "radio" at bounding box center [0, 0] width 0 height 0
click at [254, 104] on icon at bounding box center [251, 107] width 7 height 7
click at [0, 0] on input "radio" at bounding box center [0, 0] width 0 height 0
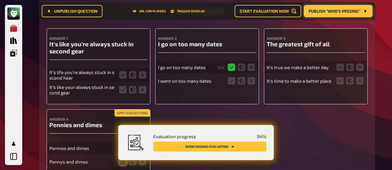
scroll to position [2972, 0]
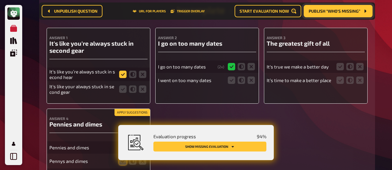
click at [124, 71] on icon at bounding box center [122, 74] width 7 height 7
click at [0, 0] on input "radio" at bounding box center [0, 0] width 0 height 0
click at [125, 86] on icon at bounding box center [122, 89] width 7 height 7
click at [0, 0] on input "radio" at bounding box center [0, 0] width 0 height 0
click at [123, 86] on icon at bounding box center [122, 89] width 7 height 7
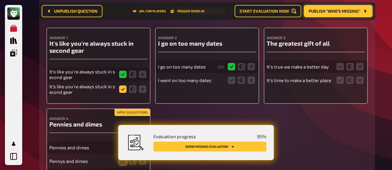
click at [0, 0] on input "radio" at bounding box center [0, 0] width 0 height 0
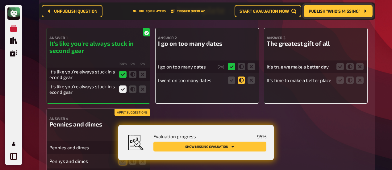
click at [240, 77] on icon at bounding box center [241, 80] width 7 height 7
click at [0, 0] on input "radio" at bounding box center [0, 0] width 0 height 0
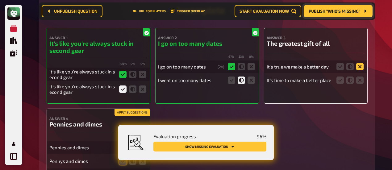
click at [361, 63] on icon at bounding box center [360, 66] width 7 height 7
click at [0, 0] on input "radio" at bounding box center [0, 0] width 0 height 0
click at [363, 77] on icon at bounding box center [360, 80] width 7 height 7
click at [0, 0] on input "radio" at bounding box center [0, 0] width 0 height 0
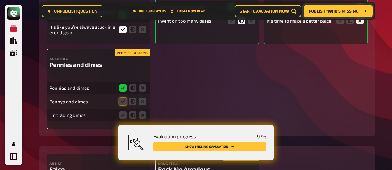
scroll to position [3034, 0]
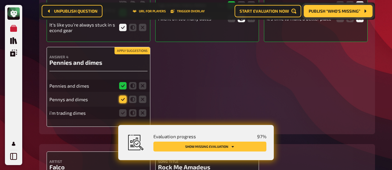
click at [123, 96] on icon at bounding box center [122, 99] width 7 height 7
click at [0, 0] on input "radio" at bounding box center [0, 0] width 0 height 0
click at [134, 109] on icon at bounding box center [132, 112] width 7 height 7
click at [0, 0] on input "radio" at bounding box center [0, 0] width 0 height 0
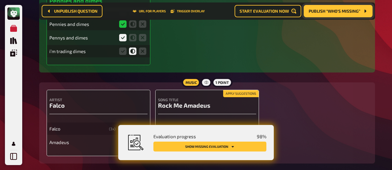
scroll to position [3122, 0]
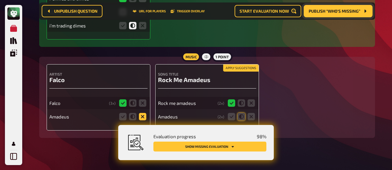
click at [143, 113] on icon at bounding box center [142, 116] width 7 height 7
click at [0, 0] on input "radio" at bounding box center [0, 0] width 0 height 0
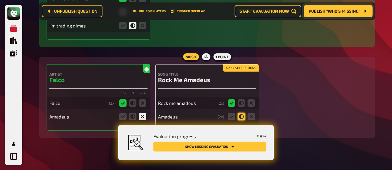
click at [243, 113] on icon at bounding box center [241, 116] width 7 height 7
click at [0, 0] on input "radio" at bounding box center [0, 0] width 0 height 0
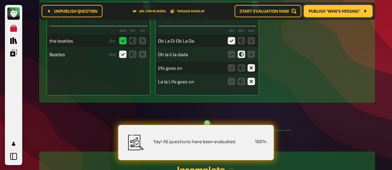
scroll to position [2627, 0]
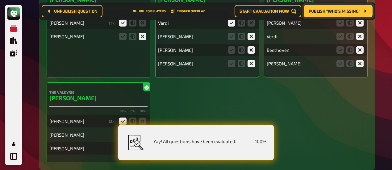
drag, startPoint x: 95, startPoint y: 51, endPoint x: 294, endPoint y: 51, distance: 198.7
click at [95, 51] on div "Le nozze di Figaro Wolfgang Amadeus Mozart 75 % 0 % 25 % Mozart ( 3 x) Vivaldi" at bounding box center [99, 31] width 104 height 94
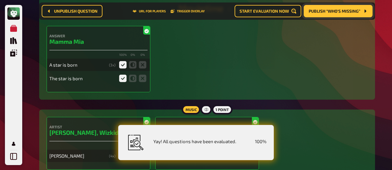
scroll to position [2442, 0]
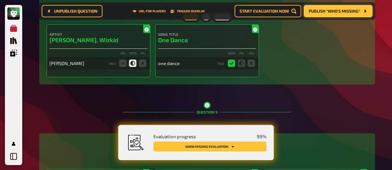
click at [345, 11] on span "Publish “Who's missing”" at bounding box center [335, 11] width 52 height 4
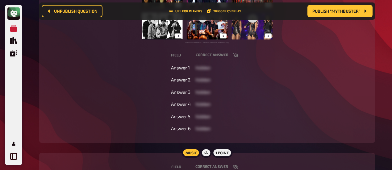
scroll to position [190, 0]
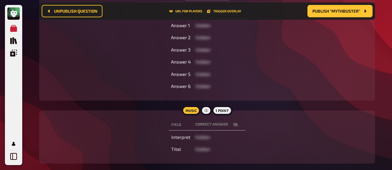
click at [235, 123] on icon "button" at bounding box center [235, 124] width 5 height 5
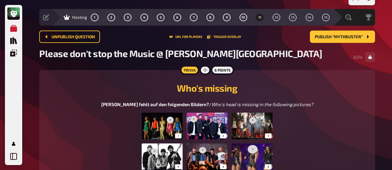
scroll to position [0, 0]
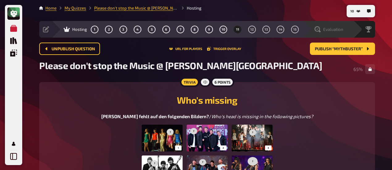
click at [322, 30] on div "Evaluation" at bounding box center [329, 29] width 29 height 6
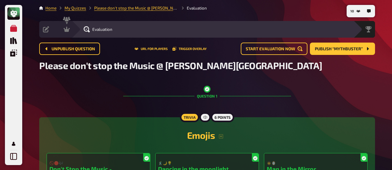
scroll to position [340, 0]
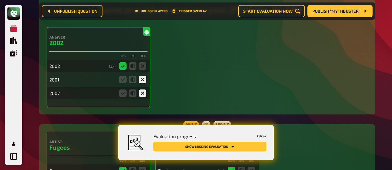
click at [238, 143] on button "Show missing evaluation" at bounding box center [210, 147] width 113 height 10
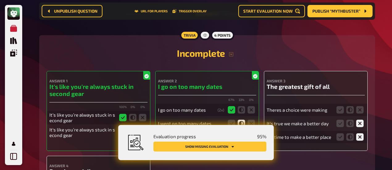
scroll to position [2960, 0]
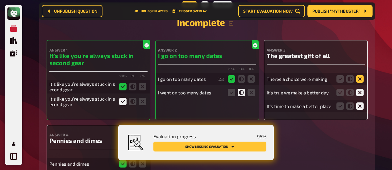
click at [359, 75] on icon at bounding box center [360, 78] width 7 height 7
click at [0, 0] on input "radio" at bounding box center [0, 0] width 0 height 0
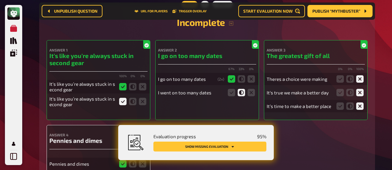
click at [240, 89] on icon at bounding box center [241, 92] width 7 height 7
click at [0, 0] on input "radio" at bounding box center [0, 0] width 0 height 0
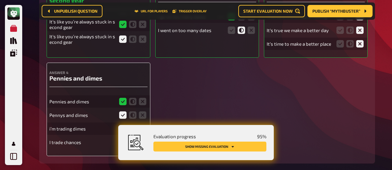
scroll to position [3053, 0]
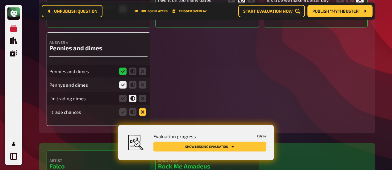
click at [140, 108] on icon at bounding box center [142, 111] width 7 height 7
click at [0, 0] on input "radio" at bounding box center [0, 0] width 0 height 0
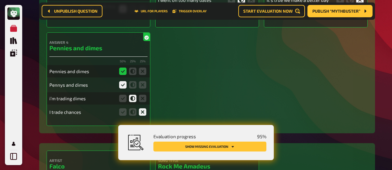
scroll to position [2960, 0]
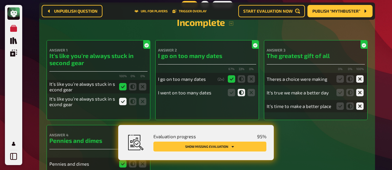
click at [202, 146] on button "Show missing evaluation" at bounding box center [210, 147] width 113 height 10
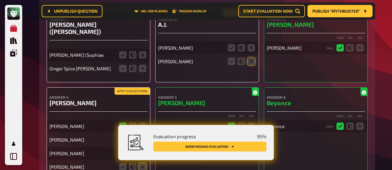
scroll to position [3322, 0]
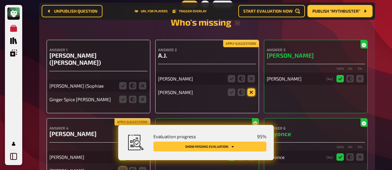
click at [255, 89] on icon at bounding box center [251, 92] width 7 height 7
click at [0, 0] on input "radio" at bounding box center [0, 0] width 0 height 0
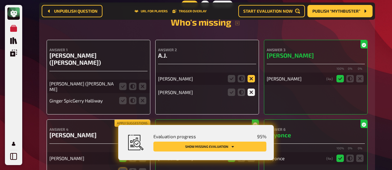
click at [253, 75] on icon at bounding box center [251, 78] width 7 height 7
click at [0, 0] on input "radio" at bounding box center [0, 0] width 0 height 0
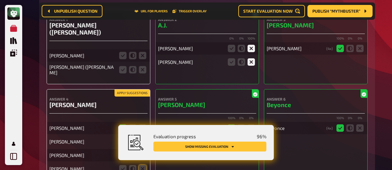
scroll to position [3384, 0]
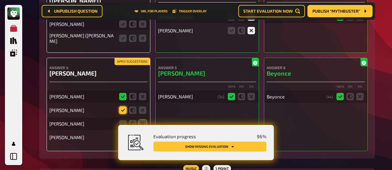
click at [123, 107] on icon at bounding box center [122, 110] width 7 height 7
click at [0, 0] on input "radio" at bounding box center [0, 0] width 0 height 0
click at [143, 120] on icon at bounding box center [142, 123] width 7 height 7
click at [0, 0] on input "radio" at bounding box center [0, 0] width 0 height 0
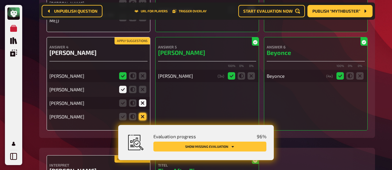
scroll to position [3415, 0]
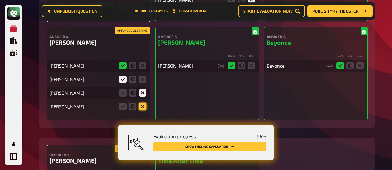
click at [142, 103] on icon at bounding box center [142, 106] width 7 height 7
click at [0, 0] on input "radio" at bounding box center [0, 0] width 0 height 0
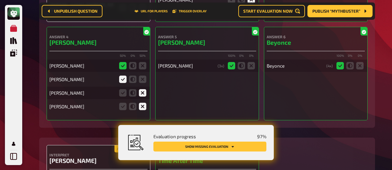
scroll to position [3488, 0]
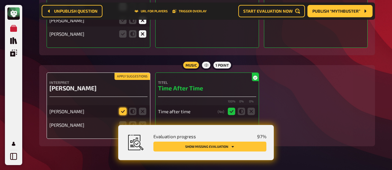
click at [122, 108] on icon at bounding box center [122, 111] width 7 height 7
click at [0, 0] on input "radio" at bounding box center [0, 0] width 0 height 0
click at [125, 121] on icon at bounding box center [122, 124] width 7 height 7
click at [0, 0] on input "radio" at bounding box center [0, 0] width 0 height 0
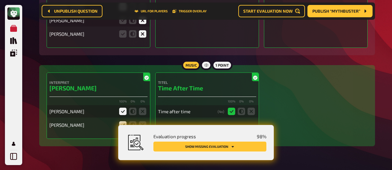
click at [242, 146] on button "Show missing evaluation" at bounding box center [210, 147] width 113 height 10
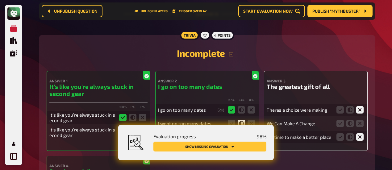
scroll to position [2960, 0]
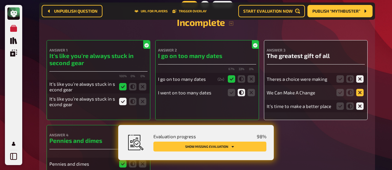
click at [363, 89] on icon at bounding box center [360, 92] width 7 height 7
click at [0, 0] on input "radio" at bounding box center [0, 0] width 0 height 0
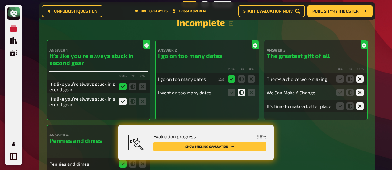
click at [223, 147] on button "Show missing evaluation" at bounding box center [210, 147] width 113 height 10
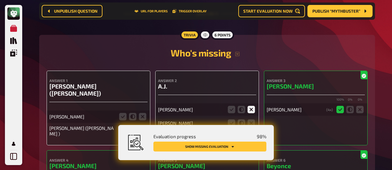
scroll to position [3322, 0]
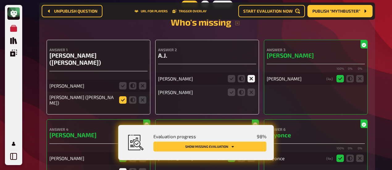
click at [124, 96] on icon at bounding box center [122, 99] width 7 height 7
click at [0, 0] on input "radio" at bounding box center [0, 0] width 0 height 0
click at [143, 82] on icon at bounding box center [142, 85] width 7 height 7
click at [0, 0] on input "radio" at bounding box center [0, 0] width 0 height 0
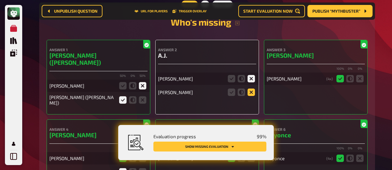
click at [252, 89] on icon at bounding box center [251, 92] width 7 height 7
click at [0, 0] on input "radio" at bounding box center [0, 0] width 0 height 0
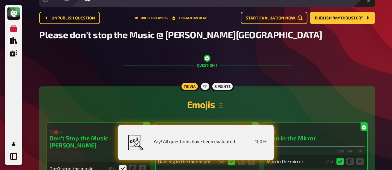
scroll to position [0, 0]
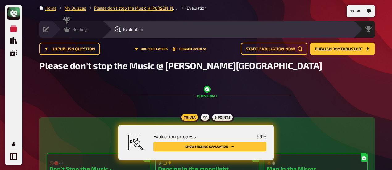
click at [67, 31] on icon at bounding box center [67, 29] width 6 height 5
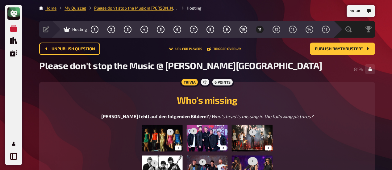
click at [128, 52] on div "Unpublish question URL for players Trigger Overlay Publish “Mythbuster”" at bounding box center [207, 49] width 336 height 12
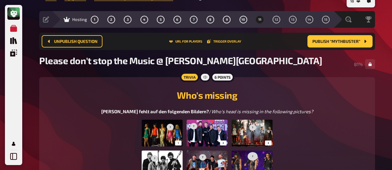
scroll to position [5, 0]
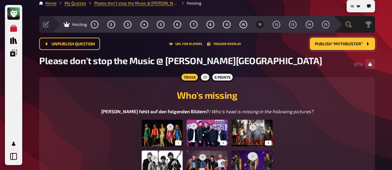
click at [319, 43] on span "Publish “Mythbuster”" at bounding box center [339, 44] width 48 height 4
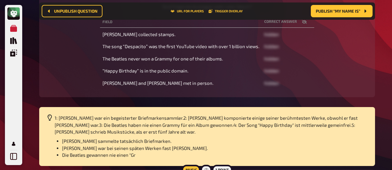
scroll to position [207, 0]
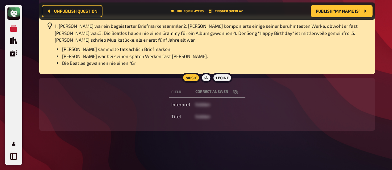
click at [237, 92] on icon "button" at bounding box center [235, 92] width 5 height 5
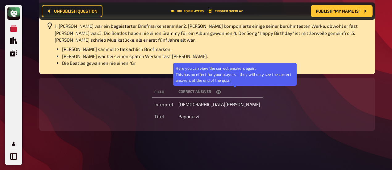
click at [221, 92] on icon "button" at bounding box center [218, 92] width 5 height 4
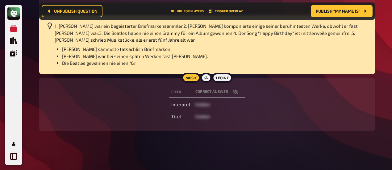
drag, startPoint x: 83, startPoint y: 148, endPoint x: 105, endPoint y: 130, distance: 28.6
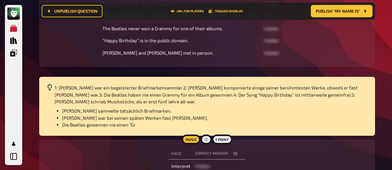
scroll to position [114, 0]
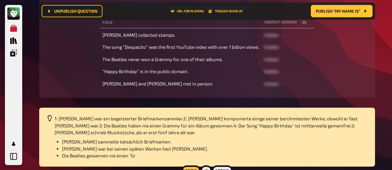
click at [64, 104] on main "Home My Quizzes Please don't stop the Music @ Pappala Pub Hosting Setup Edit Co…" at bounding box center [207, 62] width 336 height 343
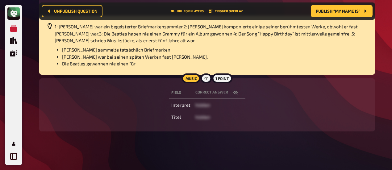
scroll to position [207, 0]
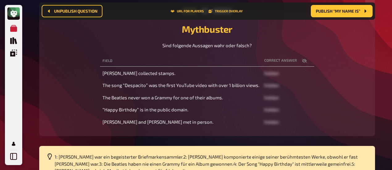
scroll to position [53, 0]
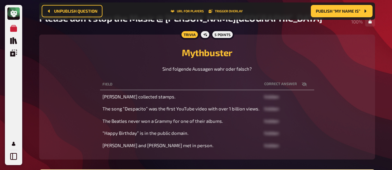
drag, startPoint x: 62, startPoint y: 66, endPoint x: 139, endPoint y: 55, distance: 77.4
click at [62, 66] on div "Sind folgende Aussagen wahr oder falsch?" at bounding box center [207, 69] width 321 height 7
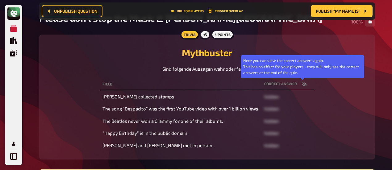
click at [302, 85] on icon "button" at bounding box center [304, 84] width 5 height 5
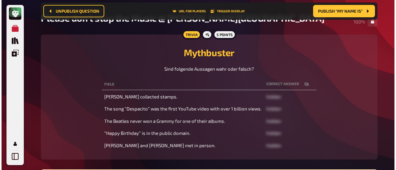
scroll to position [114, 0]
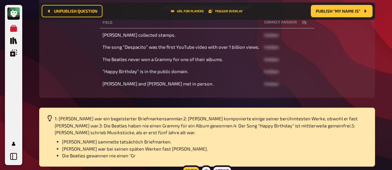
click at [234, 14] on div "Unpublish question URL for players Trigger Overlay Publish “My name is”" at bounding box center [207, 11] width 331 height 12
click at [234, 12] on button "Trigger Overlay" at bounding box center [226, 11] width 34 height 4
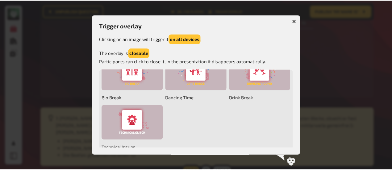
scroll to position [154, 0]
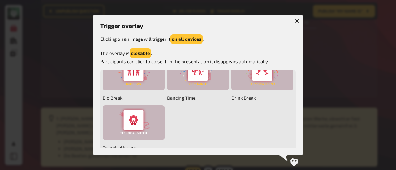
click at [247, 41] on div at bounding box center [262, 23] width 62 height 35
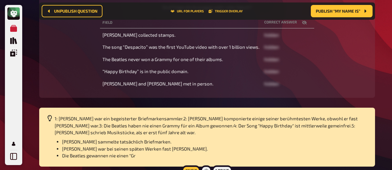
click at [71, 103] on main "Home My Quizzes Please don't stop the Music @ Pappala Pub Hosting Setup Edit Co…" at bounding box center [207, 62] width 336 height 343
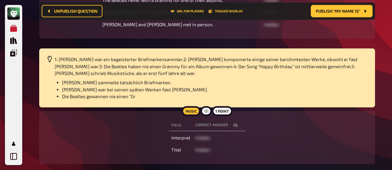
scroll to position [176, 0]
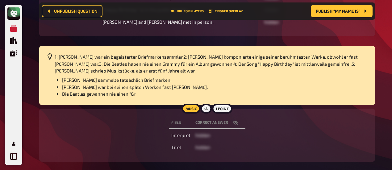
click at [236, 123] on icon "button" at bounding box center [235, 123] width 5 height 4
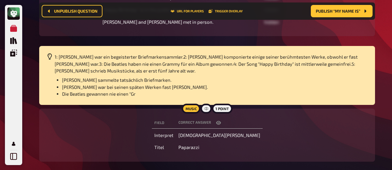
click at [221, 123] on icon "button" at bounding box center [218, 123] width 5 height 5
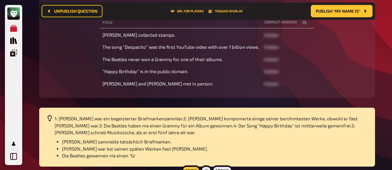
scroll to position [53, 0]
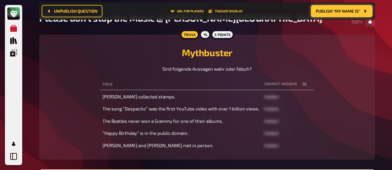
click at [342, 11] on span "Publish “My name is”" at bounding box center [338, 11] width 44 height 4
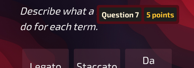
scroll to position [400, 0]
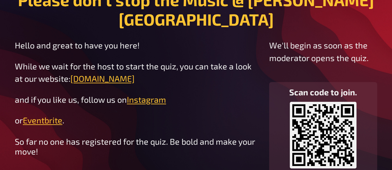
scroll to position [35, 0]
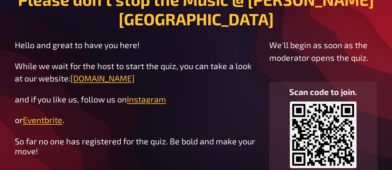
click at [193, 93] on p "and if you like us, follow us on Instagram" at bounding box center [137, 99] width 245 height 13
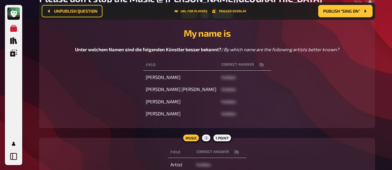
scroll to position [132, 0]
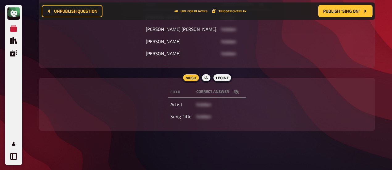
click at [235, 92] on icon "button" at bounding box center [236, 92] width 5 height 4
drag, startPoint x: 129, startPoint y: 144, endPoint x: 294, endPoint y: 0, distance: 219.0
click at [129, 144] on div "10 Home My Quizzes Please don't stop the Music @ Pappala Pub Hosting Setup Edit…" at bounding box center [207, 19] width 346 height 303
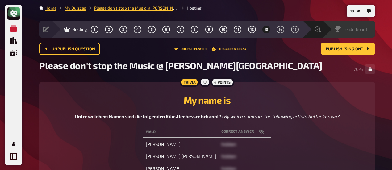
click at [323, 32] on div "Leaderboard" at bounding box center [349, 29] width 53 height 17
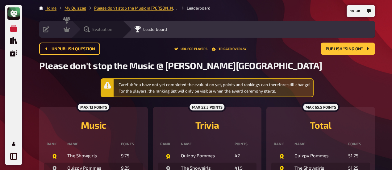
click at [87, 30] on icon at bounding box center [87, 29] width 6 height 6
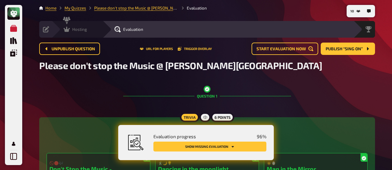
click at [69, 30] on icon at bounding box center [67, 29] width 6 height 5
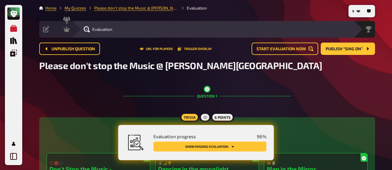
click at [238, 150] on button "Show missing evaluation" at bounding box center [210, 147] width 113 height 10
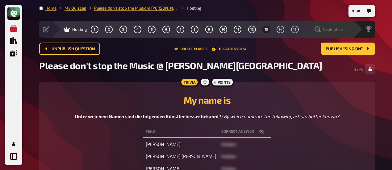
click at [349, 31] on div "Evaluation" at bounding box center [332, 29] width 43 height 6
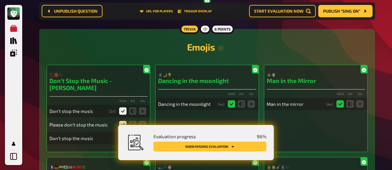
click at [234, 147] on icon "Show missing evaluation" at bounding box center [233, 147] width 4 height 4
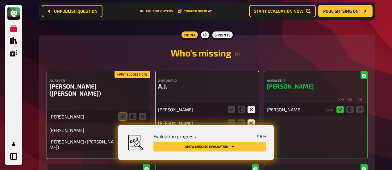
scroll to position [3322, 0]
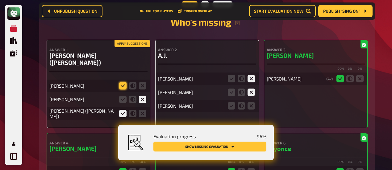
click at [121, 82] on icon at bounding box center [122, 85] width 7 height 7
click at [0, 0] on input "radio" at bounding box center [0, 0] width 0 height 0
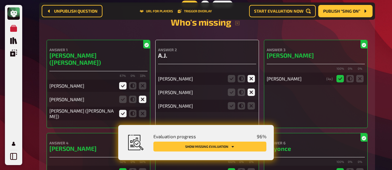
drag, startPoint x: 249, startPoint y: 97, endPoint x: 303, endPoint y: 89, distance: 55.0
click at [249, 102] on icon at bounding box center [251, 105] width 7 height 7
click at [0, 0] on input "radio" at bounding box center [0, 0] width 0 height 0
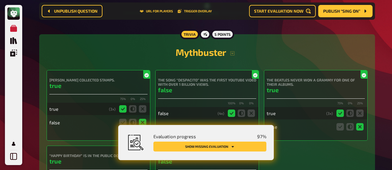
scroll to position [3755, 0]
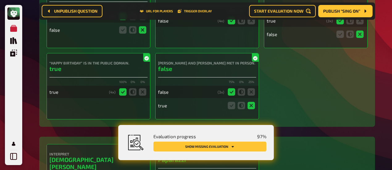
click at [218, 144] on button "Show missing evaluation" at bounding box center [210, 147] width 113 height 10
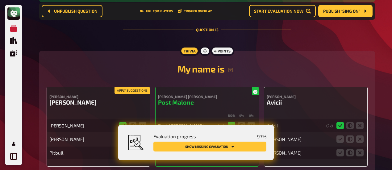
scroll to position [3996, 0]
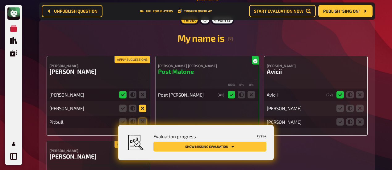
click at [141, 105] on icon at bounding box center [142, 108] width 7 height 7
click at [0, 0] on input "radio" at bounding box center [0, 0] width 0 height 0
click at [146, 118] on icon at bounding box center [142, 121] width 7 height 7
click at [0, 0] on input "radio" at bounding box center [0, 0] width 0 height 0
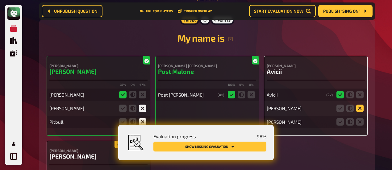
click at [359, 105] on icon at bounding box center [360, 108] width 7 height 7
click at [0, 0] on input "radio" at bounding box center [0, 0] width 0 height 0
click at [362, 118] on icon at bounding box center [360, 121] width 7 height 7
click at [0, 0] on input "radio" at bounding box center [0, 0] width 0 height 0
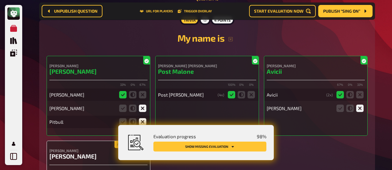
scroll to position [4027, 0]
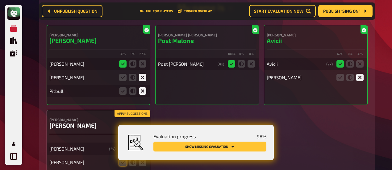
click at [362, 74] on icon at bounding box center [360, 77] width 7 height 7
click at [0, 0] on input "radio" at bounding box center [0, 0] width 0 height 0
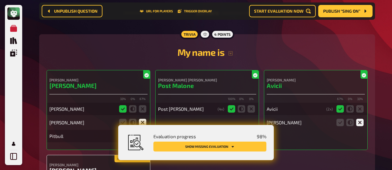
scroll to position [3996, 0]
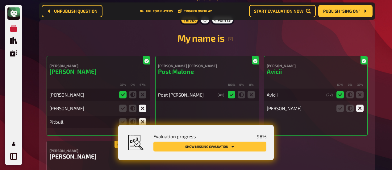
click at [322, 123] on div "Peter Gene Hernandez Bruno Mars 33 % 0 % 67 % bruno mars Gene richards Pitbull …" at bounding box center [207, 138] width 321 height 165
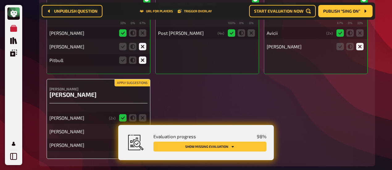
scroll to position [4089, 0]
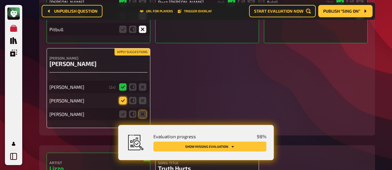
click at [125, 97] on icon at bounding box center [122, 100] width 7 height 7
click at [0, 0] on input "radio" at bounding box center [0, 0] width 0 height 0
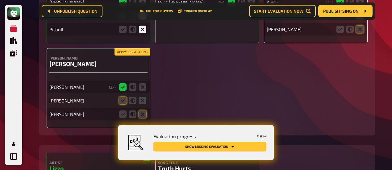
click at [143, 111] on icon at bounding box center [142, 114] width 7 height 7
click at [0, 0] on input "radio" at bounding box center [0, 0] width 0 height 0
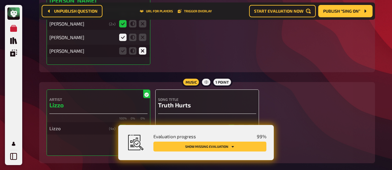
scroll to position [4162, 0]
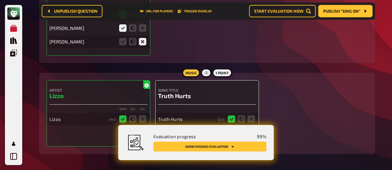
click at [250, 129] on icon at bounding box center [251, 132] width 7 height 7
click at [0, 0] on input "radio" at bounding box center [0, 0] width 0 height 0
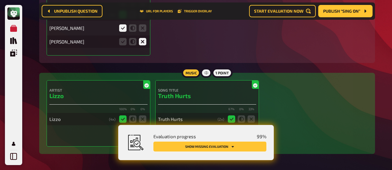
click at [231, 148] on button "Show missing evaluation" at bounding box center [210, 147] width 113 height 10
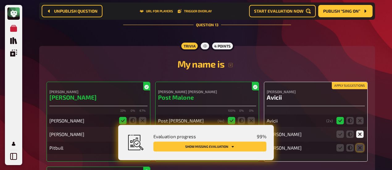
scroll to position [3996, 0]
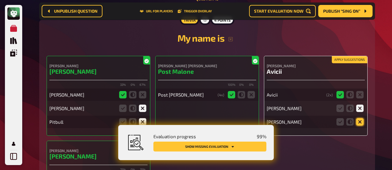
click at [360, 118] on icon at bounding box center [360, 121] width 7 height 7
click at [0, 0] on input "radio" at bounding box center [0, 0] width 0 height 0
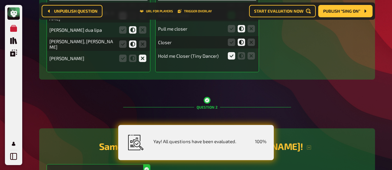
scroll to position [0, 0]
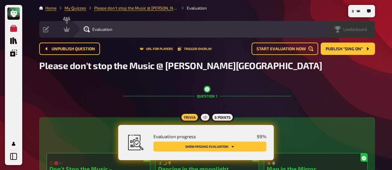
click at [366, 31] on span "Leaderboard" at bounding box center [356, 29] width 24 height 5
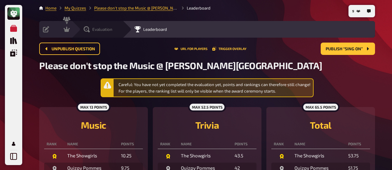
click at [87, 32] on icon at bounding box center [87, 29] width 6 height 6
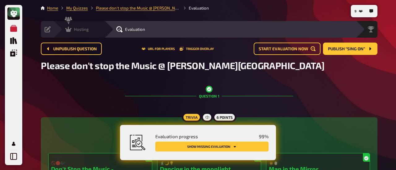
click at [67, 31] on icon at bounding box center [68, 29] width 6 height 5
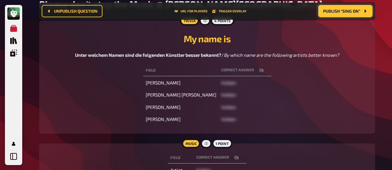
scroll to position [5, 0]
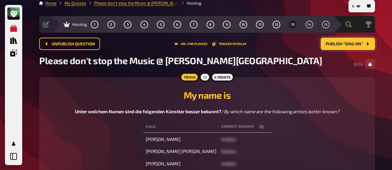
click at [345, 44] on span "Publish “Sing on”" at bounding box center [344, 44] width 37 height 4
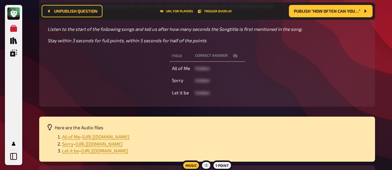
scroll to position [133, 0]
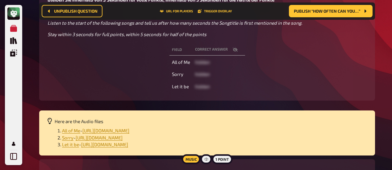
click at [232, 53] on button "button" at bounding box center [235, 50] width 15 height 6
click at [231, 53] on button "button" at bounding box center [235, 50] width 15 height 6
click at [234, 52] on icon "button" at bounding box center [235, 49] width 5 height 5
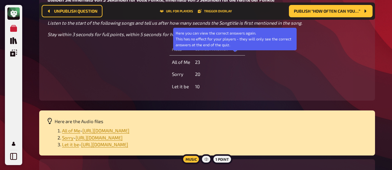
click at [234, 52] on icon "button" at bounding box center [235, 49] width 5 height 5
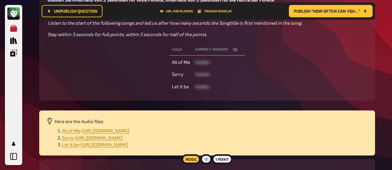
click at [115, 64] on div "Field correct answer All of Me hidden Sorry hidden Let it be hidden" at bounding box center [207, 68] width 321 height 51
click at [237, 52] on icon "button" at bounding box center [235, 49] width 5 height 5
click at [234, 52] on icon "button" at bounding box center [235, 49] width 5 height 5
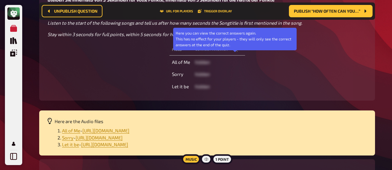
click at [234, 52] on icon "button" at bounding box center [235, 49] width 5 height 5
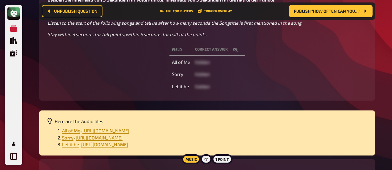
click at [234, 52] on icon "button" at bounding box center [235, 50] width 5 height 4
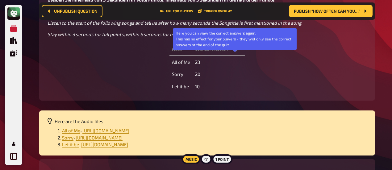
click at [234, 52] on icon "button" at bounding box center [235, 50] width 5 height 4
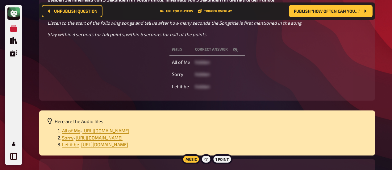
scroll to position [222, 0]
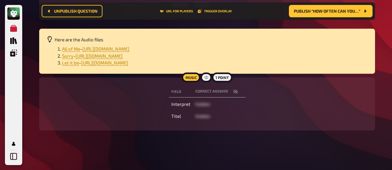
click at [233, 91] on icon "button" at bounding box center [235, 91] width 5 height 5
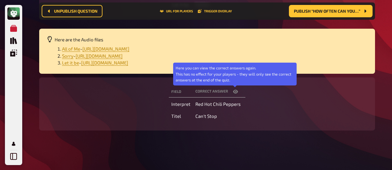
click at [234, 91] on icon "button" at bounding box center [235, 92] width 5 height 4
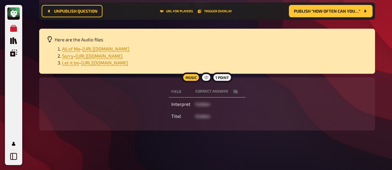
scroll to position [129, 0]
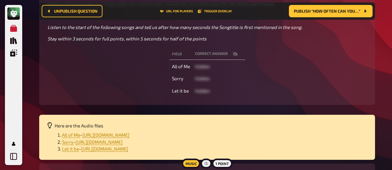
drag, startPoint x: 116, startPoint y: 87, endPoint x: 123, endPoint y: 87, distance: 7.4
click at [116, 87] on div "Field correct answer All of Me hidden Sorry hidden Let it be hidden" at bounding box center [207, 72] width 321 height 51
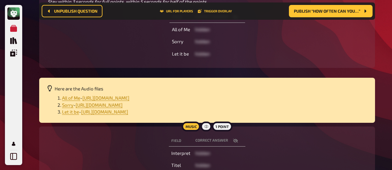
scroll to position [222, 0]
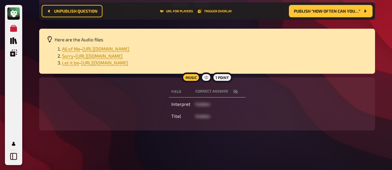
click at [234, 94] on icon "button" at bounding box center [235, 91] width 5 height 5
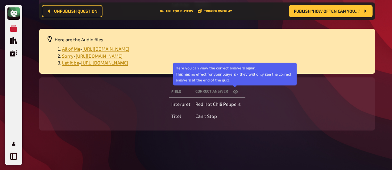
click at [234, 94] on icon "button" at bounding box center [235, 91] width 5 height 5
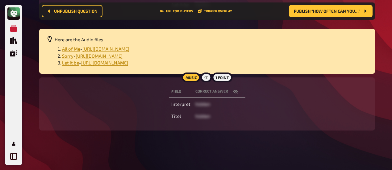
click at [234, 93] on icon "button" at bounding box center [235, 92] width 5 height 4
drag, startPoint x: 123, startPoint y: 143, endPoint x: 273, endPoint y: 83, distance: 161.1
click at [338, 13] on span "Publish “How often can you…”" at bounding box center [327, 11] width 66 height 4
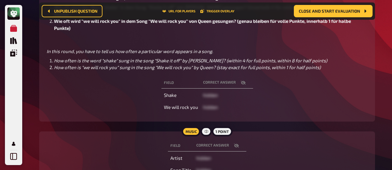
scroll to position [170, 0]
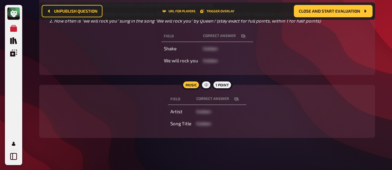
click at [236, 97] on icon "button" at bounding box center [236, 99] width 5 height 4
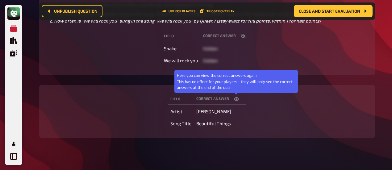
click at [236, 97] on icon "button" at bounding box center [236, 99] width 5 height 4
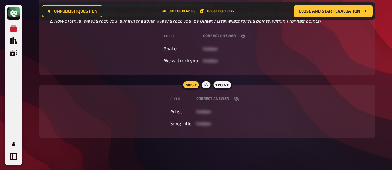
drag, startPoint x: 125, startPoint y: 146, endPoint x: 217, endPoint y: 39, distance: 141.5
click at [125, 146] on div "8 Home My Quizzes Please don't stop the Music @ Pappala Pub Hosting Setup Edit …" at bounding box center [207, 4] width 346 height 348
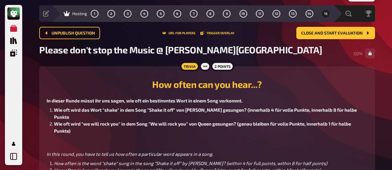
scroll to position [0, 0]
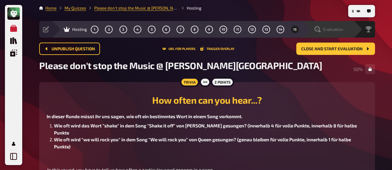
click at [328, 32] on div "Evaluation" at bounding box center [329, 29] width 29 height 6
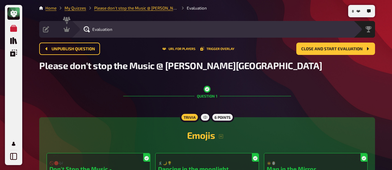
scroll to position [154, 0]
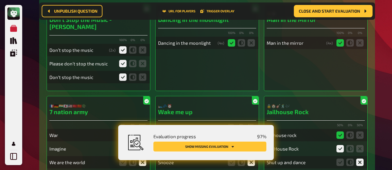
click at [226, 147] on button "Show missing evaluation" at bounding box center [210, 147] width 113 height 10
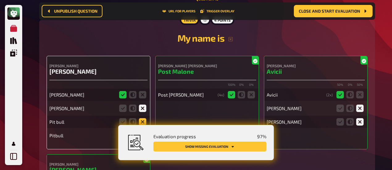
click at [144, 118] on icon at bounding box center [142, 121] width 7 height 7
click at [0, 0] on input "radio" at bounding box center [0, 0] width 0 height 0
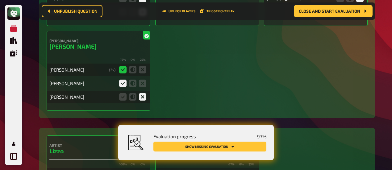
scroll to position [4213, 0]
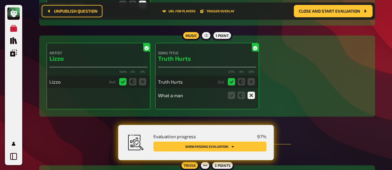
click at [241, 146] on button "Show missing evaluation" at bounding box center [210, 147] width 113 height 10
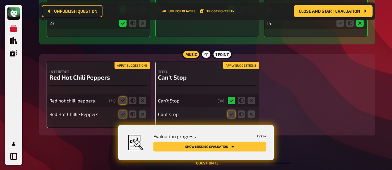
scroll to position [4461, 0]
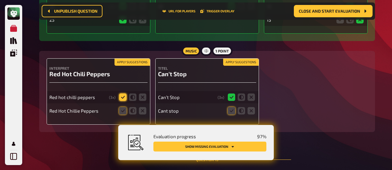
click at [122, 92] on fieldset at bounding box center [133, 97] width 30 height 10
click at [122, 107] on icon at bounding box center [122, 110] width 7 height 7
click at [0, 0] on input "radio" at bounding box center [0, 0] width 0 height 0
click at [122, 94] on icon at bounding box center [122, 97] width 7 height 7
click at [0, 0] on input "radio" at bounding box center [0, 0] width 0 height 0
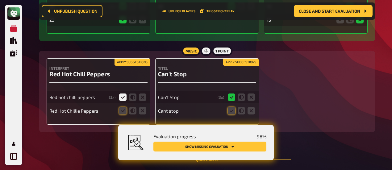
click at [121, 107] on icon at bounding box center [122, 110] width 7 height 7
click at [0, 0] on input "radio" at bounding box center [0, 0] width 0 height 0
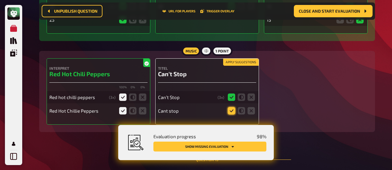
click at [232, 107] on icon at bounding box center [231, 110] width 7 height 7
click at [0, 0] on input "radio" at bounding box center [0, 0] width 0 height 0
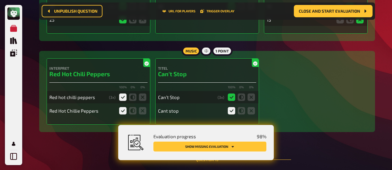
click at [240, 144] on button "Show missing evaluation" at bounding box center [210, 147] width 113 height 10
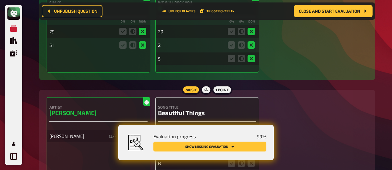
scroll to position [4716, 0]
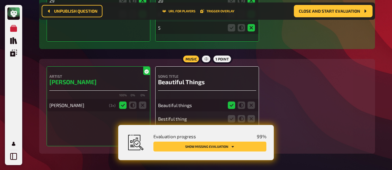
click at [242, 146] on button "Show missing evaluation" at bounding box center [210, 147] width 113 height 10
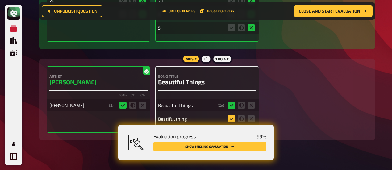
scroll to position [4702, 0]
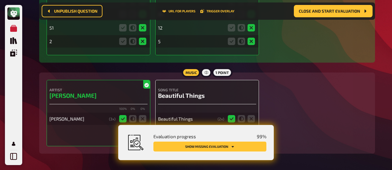
click at [240, 147] on button "Show missing evaluation" at bounding box center [210, 147] width 113 height 10
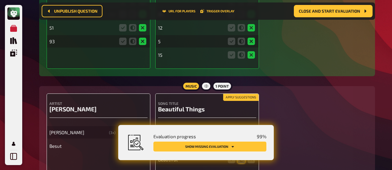
click at [198, 149] on button "Show missing evaluation" at bounding box center [210, 147] width 113 height 10
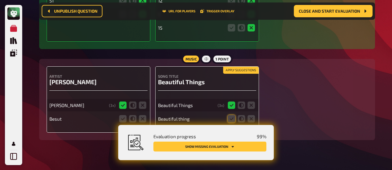
scroll to position [4716, 0]
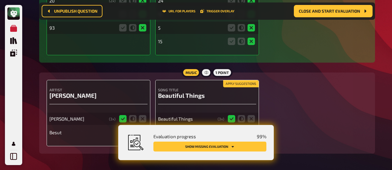
click at [144, 129] on icon at bounding box center [142, 132] width 7 height 7
click at [0, 0] on input "radio" at bounding box center [0, 0] width 0 height 0
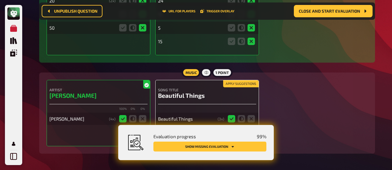
click at [59, 119] on div "Artist Benson Boone 100 % 0 % 0 % Benson boone ( 4 x)" at bounding box center [99, 113] width 104 height 66
click at [231, 129] on icon at bounding box center [231, 132] width 7 height 7
click at [0, 0] on input "radio" at bounding box center [0, 0] width 0 height 0
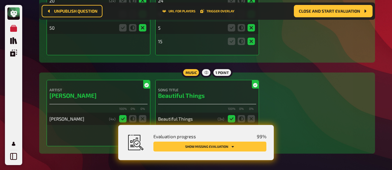
click at [231, 148] on button "Show missing evaluation" at bounding box center [210, 147] width 113 height 10
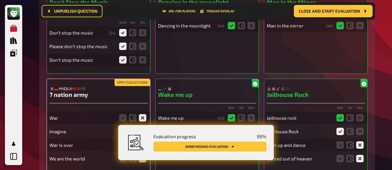
scroll to position [218, 0]
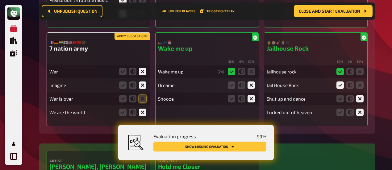
click at [139, 94] on fieldset at bounding box center [133, 99] width 30 height 10
click at [142, 95] on icon at bounding box center [142, 98] width 7 height 7
click at [0, 0] on input "radio" at bounding box center [0, 0] width 0 height 0
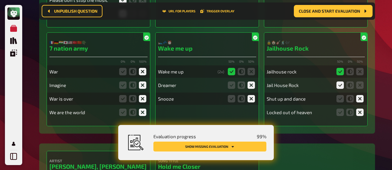
click at [227, 146] on button "Show missing evaluation" at bounding box center [210, 147] width 113 height 10
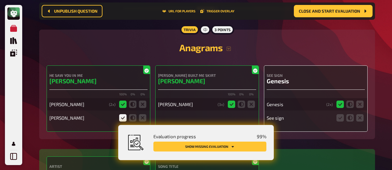
scroll to position [1043, 0]
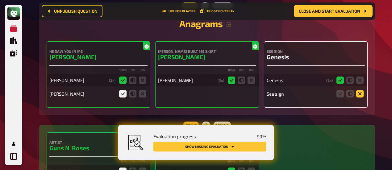
click at [359, 90] on icon at bounding box center [360, 93] width 7 height 7
click at [0, 0] on input "radio" at bounding box center [0, 0] width 0 height 0
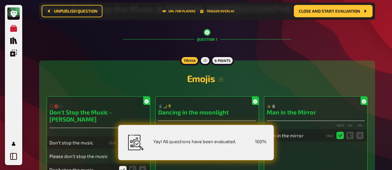
scroll to position [221, 0]
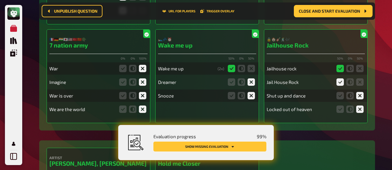
click at [221, 149] on button "Show missing evaluation" at bounding box center [210, 147] width 113 height 10
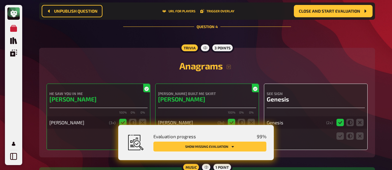
scroll to position [1012, 0]
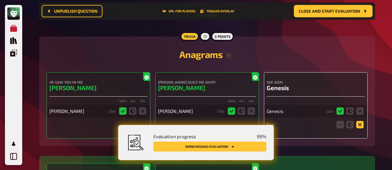
click at [360, 121] on icon at bounding box center [360, 124] width 7 height 7
click at [0, 0] on input "radio" at bounding box center [0, 0] width 0 height 0
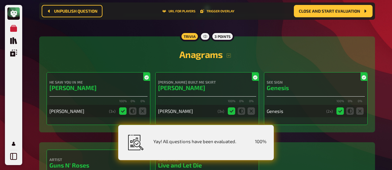
scroll to position [1043, 0]
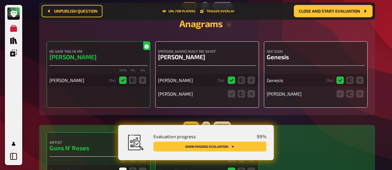
click at [213, 146] on button "Show missing evaluation" at bounding box center [210, 147] width 113 height 10
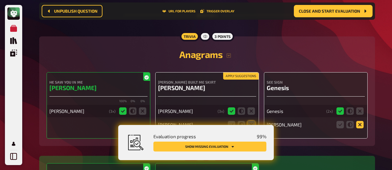
click at [362, 121] on icon at bounding box center [360, 124] width 7 height 7
click at [0, 0] on input "radio" at bounding box center [0, 0] width 0 height 0
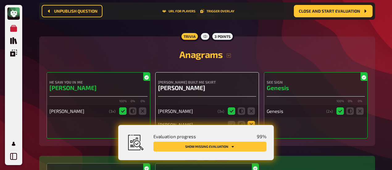
click at [252, 121] on icon at bounding box center [251, 124] width 7 height 7
click at [0, 0] on input "radio" at bounding box center [0, 0] width 0 height 0
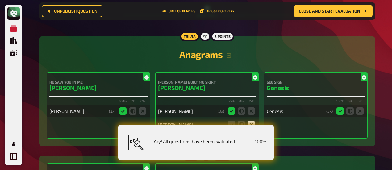
drag, startPoint x: 31, startPoint y: 121, endPoint x: 91, endPoint y: 125, distance: 59.8
click at [240, 136] on div "Yay! All questions have been evaluated. 100 %" at bounding box center [206, 143] width 121 height 20
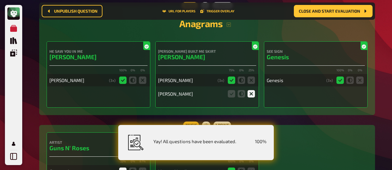
click at [92, 75] on div "Amy winehouse ( 3 x)" at bounding box center [98, 80] width 98 height 12
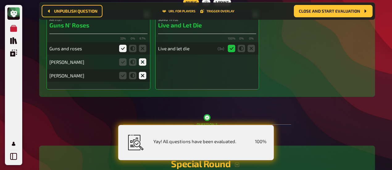
scroll to position [1135, 0]
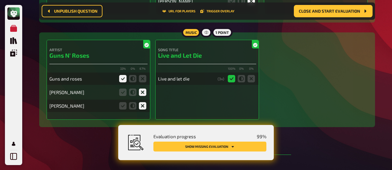
drag, startPoint x: 102, startPoint y: 149, endPoint x: 231, endPoint y: 99, distance: 137.6
click at [248, 146] on button "Show missing evaluation" at bounding box center [210, 147] width 113 height 10
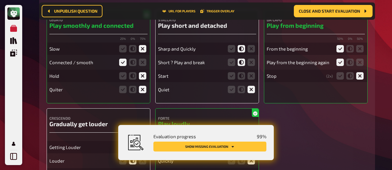
scroll to position [1958, 0]
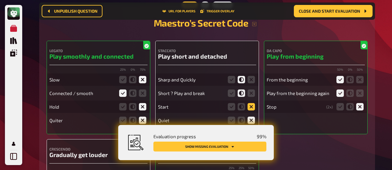
click at [252, 103] on icon at bounding box center [251, 106] width 7 height 7
click at [0, 0] on input "radio" at bounding box center [0, 0] width 0 height 0
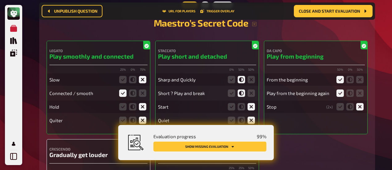
click at [204, 146] on button "Show missing evaluation" at bounding box center [210, 147] width 113 height 10
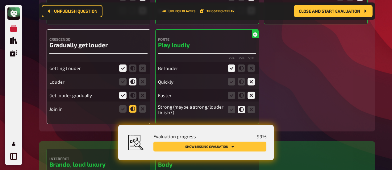
scroll to position [2109, 0]
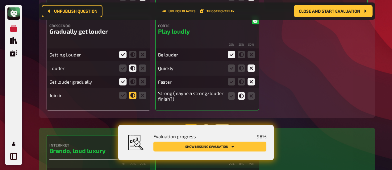
click at [134, 92] on icon at bounding box center [132, 95] width 7 height 7
click at [0, 0] on input "radio" at bounding box center [0, 0] width 0 height 0
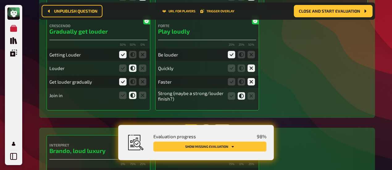
click at [251, 146] on button "Show missing evaluation" at bounding box center [210, 147] width 113 height 10
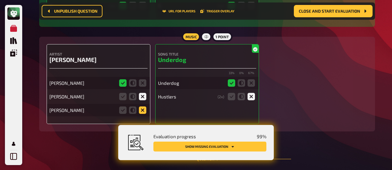
click at [143, 107] on icon at bounding box center [142, 110] width 7 height 7
click at [0, 0] on input "radio" at bounding box center [0, 0] width 0 height 0
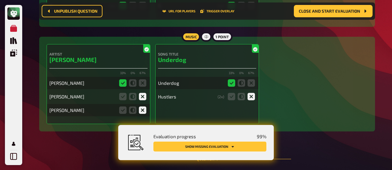
click at [217, 147] on button "Show missing evaluation" at bounding box center [210, 147] width 113 height 10
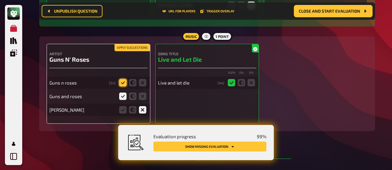
click at [124, 79] on icon at bounding box center [122, 82] width 7 height 7
click at [0, 0] on input "radio" at bounding box center [0, 0] width 0 height 0
click at [124, 106] on icon at bounding box center [122, 109] width 7 height 7
click at [0, 0] on input "radio" at bounding box center [0, 0] width 0 height 0
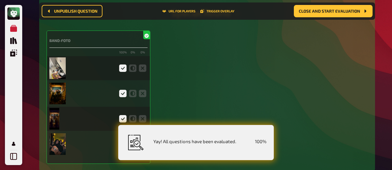
scroll to position [1361, 0]
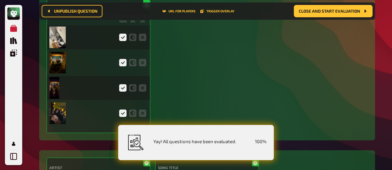
drag, startPoint x: 31, startPoint y: 132, endPoint x: 182, endPoint y: 125, distance: 151.5
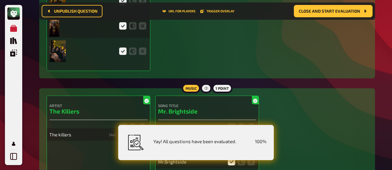
scroll to position [1577, 0]
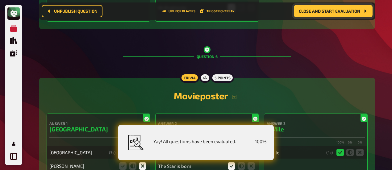
click at [329, 14] on button "Close and start evaluation" at bounding box center [333, 11] width 79 height 12
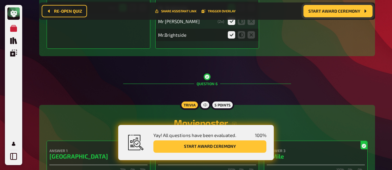
scroll to position [1605, 0]
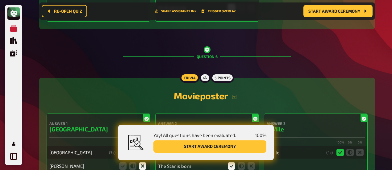
click at [211, 147] on button "Start award ceremony" at bounding box center [210, 147] width 113 height 12
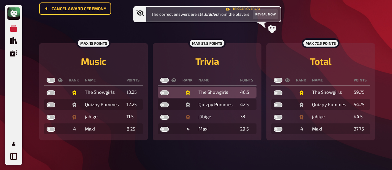
scroll to position [72, 0]
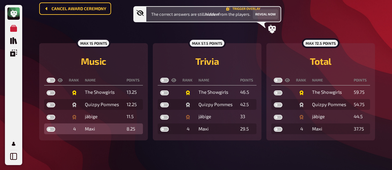
click at [51, 129] on label at bounding box center [51, 129] width 9 height 5
click at [47, 127] on input "checkbox" at bounding box center [46, 127] width 0 height 0
click at [51, 129] on label at bounding box center [51, 129] width 9 height 5
click at [47, 127] on input "checkbox" at bounding box center [46, 127] width 0 height 0
checkbox input "false"
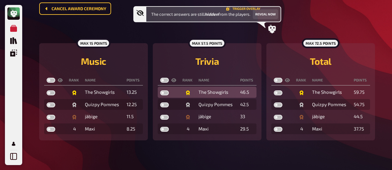
click at [165, 93] on label at bounding box center [164, 93] width 9 height 5
click at [160, 91] on input "checkbox" at bounding box center [160, 90] width 0 height 0
checkbox input "true"
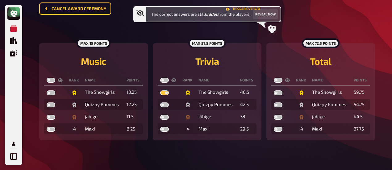
click at [265, 14] on div "Cancel award ceremony Trigger Overlay" at bounding box center [207, 8] width 336 height 12
click at [271, 12] on div "Cancel award ceremony Trigger Overlay" at bounding box center [207, 8] width 336 height 12
click at [273, 15] on button "Reveal now" at bounding box center [265, 14] width 25 height 10
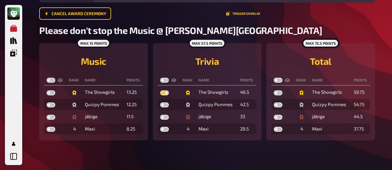
scroll to position [35, 0]
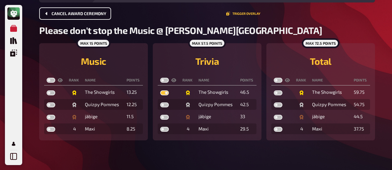
click at [62, 14] on span "Cancel award ceremony" at bounding box center [79, 14] width 55 height 4
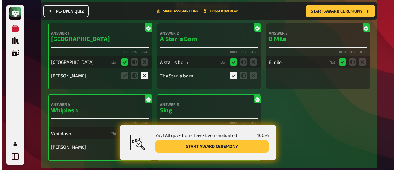
scroll to position [1334, 0]
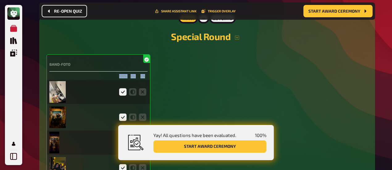
click at [60, 84] on img at bounding box center [57, 92] width 16 height 22
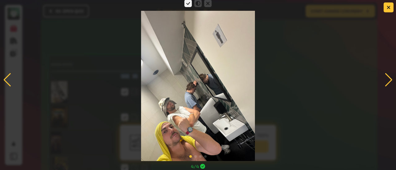
click at [385, 81] on div at bounding box center [388, 80] width 8 height 14
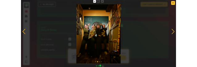
scroll to position [1144, 0]
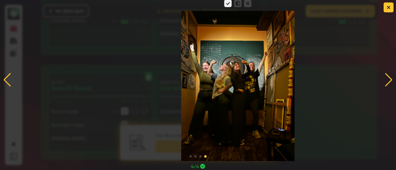
click at [214, 122] on img at bounding box center [237, 86] width 113 height 150
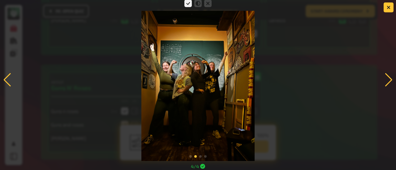
click at [191, 157] on span at bounding box center [190, 156] width 2 height 2
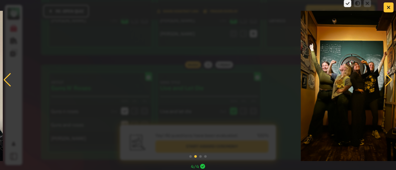
click at [352, 96] on img at bounding box center [357, 86] width 113 height 150
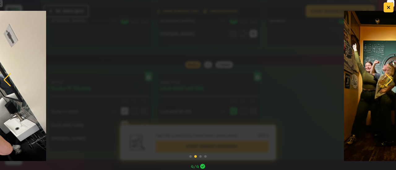
click at [395, 58] on img at bounding box center [400, 86] width 113 height 150
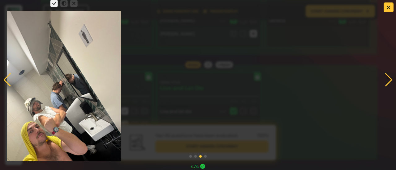
click at [76, 52] on img at bounding box center [63, 86] width 113 height 150
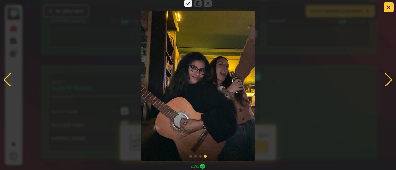
click at [306, 75] on div at bounding box center [198, 79] width 396 height 163
click at [319, 66] on div at bounding box center [198, 79] width 396 height 163
click at [203, 166] on icon at bounding box center [202, 166] width 5 height 5
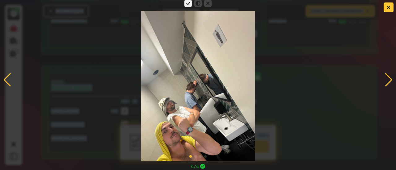
click at [281, 22] on div at bounding box center [198, 79] width 396 height 163
click at [280, 22] on div at bounding box center [198, 79] width 396 height 163
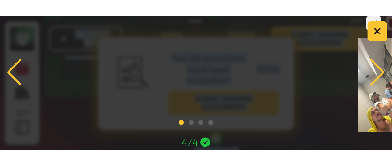
scroll to position [959, 0]
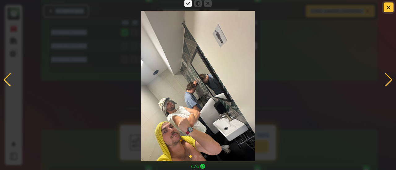
click at [388, 6] on icon "button" at bounding box center [388, 8] width 4 height 4
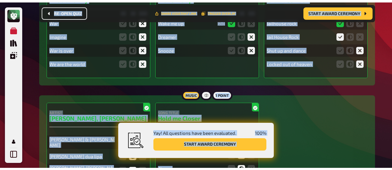
scroll to position [0, 0]
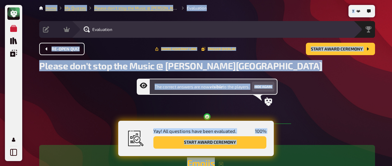
click at [313, 88] on div "The correct answers are now visible to the players. Hide again" at bounding box center [207, 91] width 336 height 27
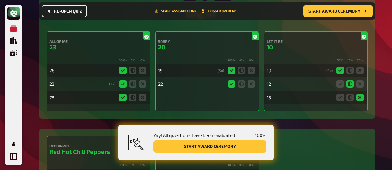
scroll to position [4331, 0]
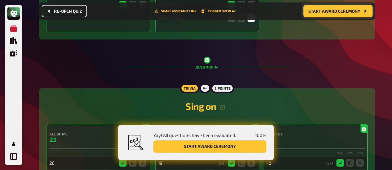
click at [341, 11] on span "Start award ceremony" at bounding box center [335, 11] width 52 height 4
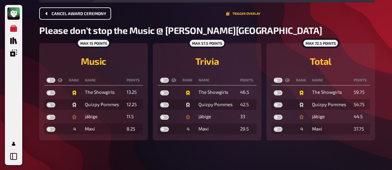
scroll to position [35, 0]
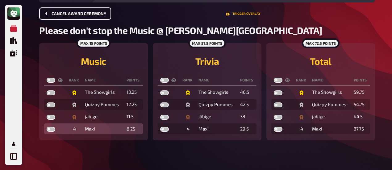
click at [53, 131] on label at bounding box center [51, 129] width 9 height 5
click at [47, 127] on input "checkbox" at bounding box center [46, 127] width 0 height 0
checkbox input "true"
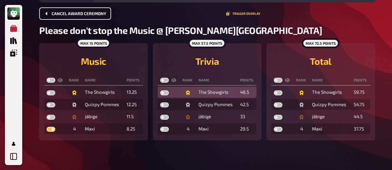
click at [163, 92] on label at bounding box center [164, 93] width 9 height 5
click at [160, 91] on input "checkbox" at bounding box center [160, 90] width 0 height 0
checkbox input "true"
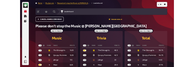
scroll to position [0, 0]
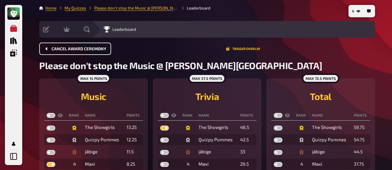
click at [163, 115] on label at bounding box center [164, 115] width 9 height 5
click at [160, 113] on input "checkbox" at bounding box center [160, 113] width 0 height 0
checkbox input "true"
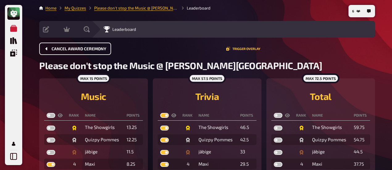
checkbox input "true"
click at [166, 114] on label at bounding box center [164, 115] width 9 height 5
click at [160, 113] on input "checkbox" at bounding box center [160, 113] width 0 height 0
checkbox input "false"
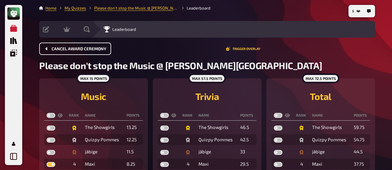
checkbox input "false"
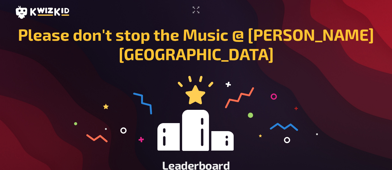
click at [36, 12] on icon at bounding box center [42, 12] width 54 height 13
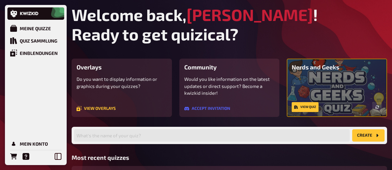
drag, startPoint x: 116, startPoint y: 52, endPoint x: 220, endPoint y: 78, distance: 107.2
click at [116, 53] on main "Welcome back, Judith Tieber ! Ready to get quizical? Overlays Do you want to di…" at bounding box center [230, 123] width 316 height 236
click at [28, 141] on link "Mein Konto" at bounding box center [35, 144] width 57 height 12
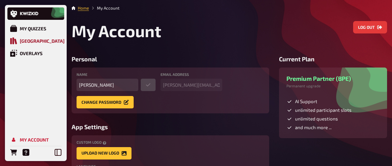
click at [38, 42] on div "Quiz Library" at bounding box center [42, 41] width 45 height 6
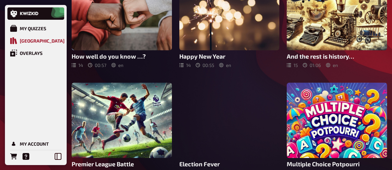
scroll to position [176, 0]
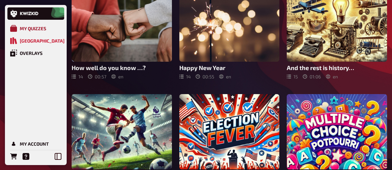
click at [36, 30] on div "My Quizzes" at bounding box center [33, 29] width 27 height 6
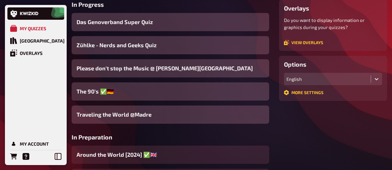
scroll to position [84, 0]
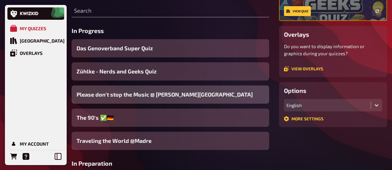
click at [137, 94] on span "Please don't stop the Music @ [GEOGRAPHIC_DATA]" at bounding box center [165, 95] width 176 height 8
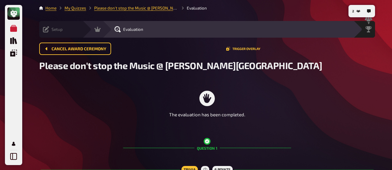
click at [45, 29] on icon at bounding box center [46, 29] width 6 height 6
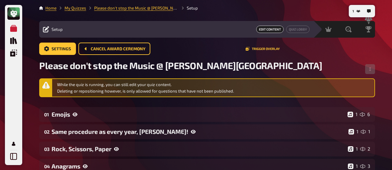
click at [266, 28] on span "Edit Content" at bounding box center [270, 29] width 28 height 7
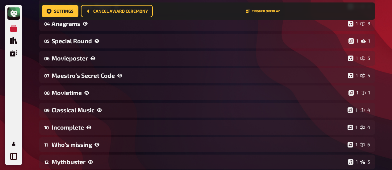
scroll to position [159, 0]
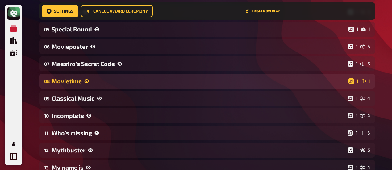
click at [66, 82] on div "Movietime" at bounding box center [199, 81] width 295 height 7
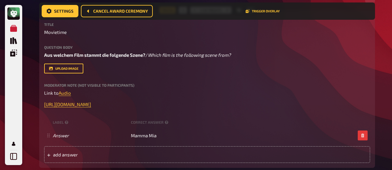
scroll to position [252, 0]
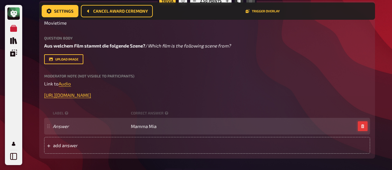
click at [364, 125] on icon "button" at bounding box center [363, 127] width 4 height 4
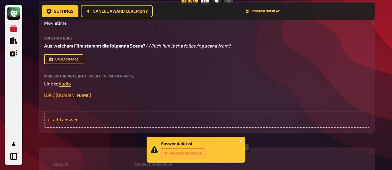
click at [72, 118] on span "add answer" at bounding box center [101, 120] width 96 height 6
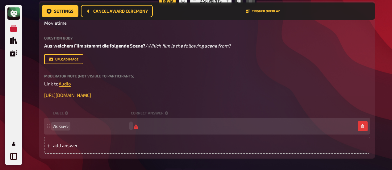
scroll to position [252, 0]
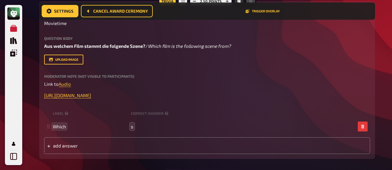
click at [69, 127] on span "Which" at bounding box center [91, 127] width 76 height 6
click at [138, 128] on div "Which movie is the audio file from? s" at bounding box center [204, 127] width 303 height 6
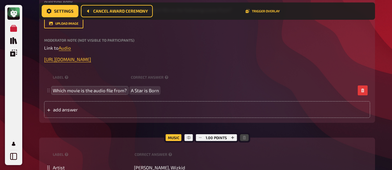
scroll to position [314, 0]
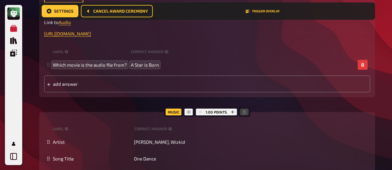
click at [135, 110] on div "Trivia 2.50 points Title Movietime Question body Aus welchem Film stammt die fo…" at bounding box center [207, 55] width 336 height 233
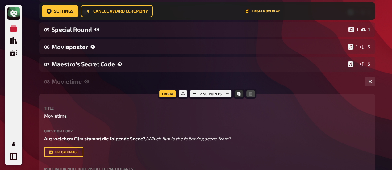
scroll to position [128, 0]
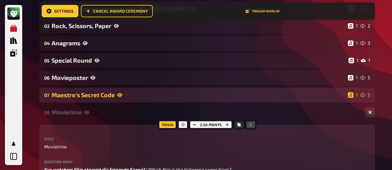
click at [117, 97] on div "Maestro’s Secret Code" at bounding box center [199, 94] width 294 height 7
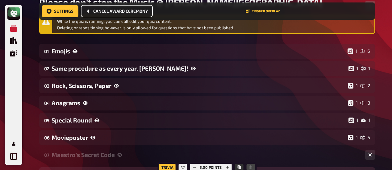
scroll to position [0, 0]
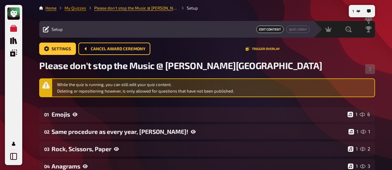
click at [74, 8] on link "My Quizzes" at bounding box center [76, 8] width 22 height 5
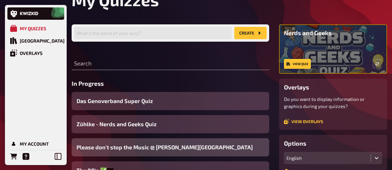
scroll to position [93, 0]
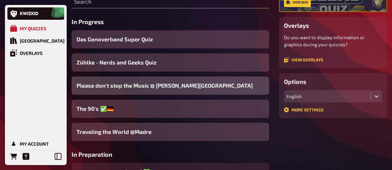
click at [144, 86] on span "Please don't stop the Music @ [GEOGRAPHIC_DATA]" at bounding box center [165, 86] width 176 height 8
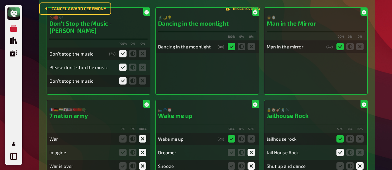
scroll to position [1, 0]
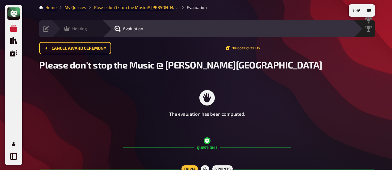
click at [65, 30] on icon at bounding box center [67, 28] width 6 height 5
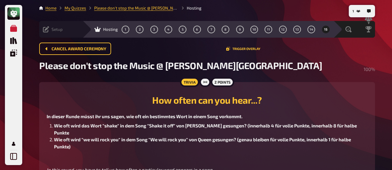
click at [49, 31] on div "Setup" at bounding box center [53, 29] width 20 height 6
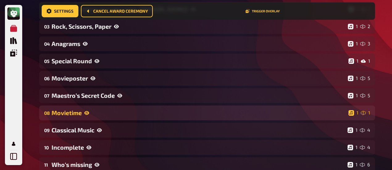
scroll to position [129, 0]
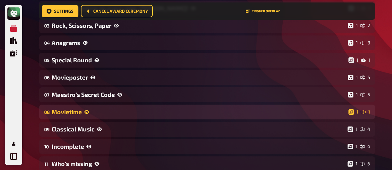
click at [94, 110] on div "Movietime" at bounding box center [199, 111] width 295 height 7
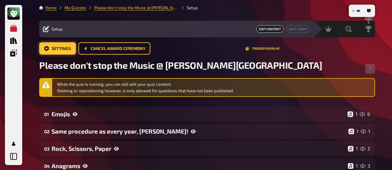
scroll to position [0, 0]
